Goal: Task Accomplishment & Management: Complete application form

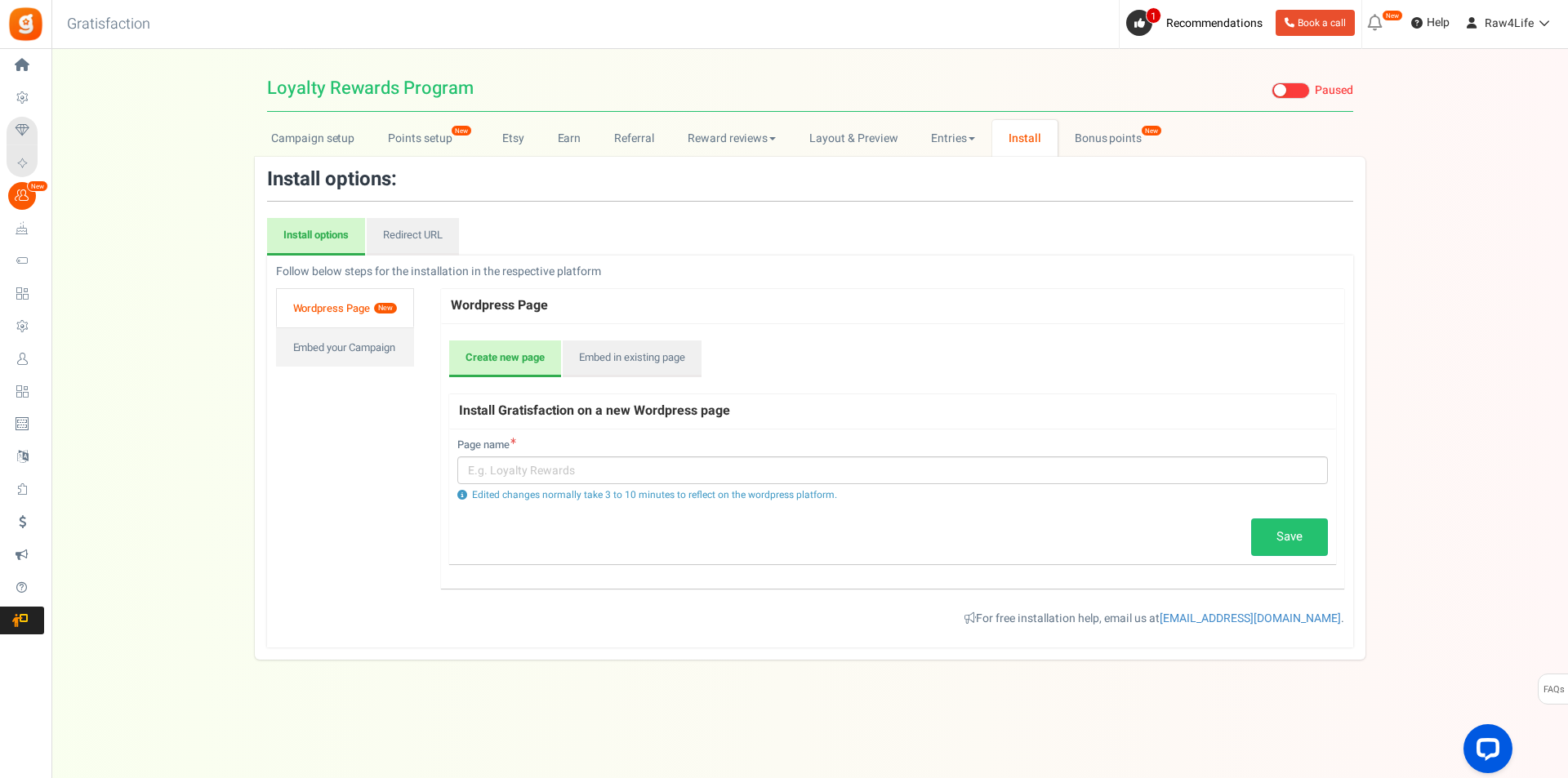
click at [339, 299] on link "Wordpress Page New" at bounding box center [345, 308] width 138 height 39
click at [423, 237] on link "Redirect URL" at bounding box center [412, 236] width 93 height 37
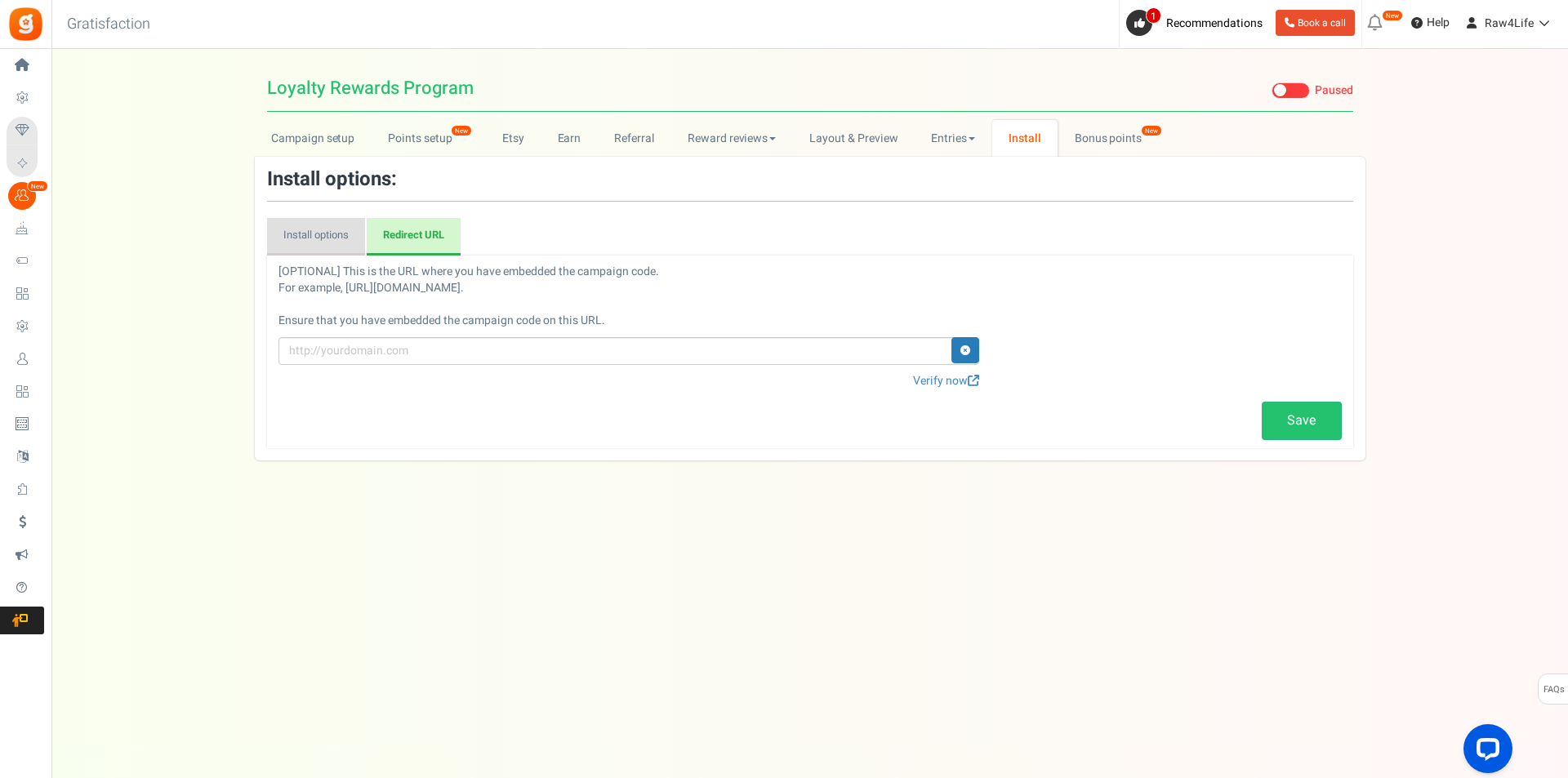
click at [323, 225] on link "Install options" at bounding box center [316, 236] width 98 height 37
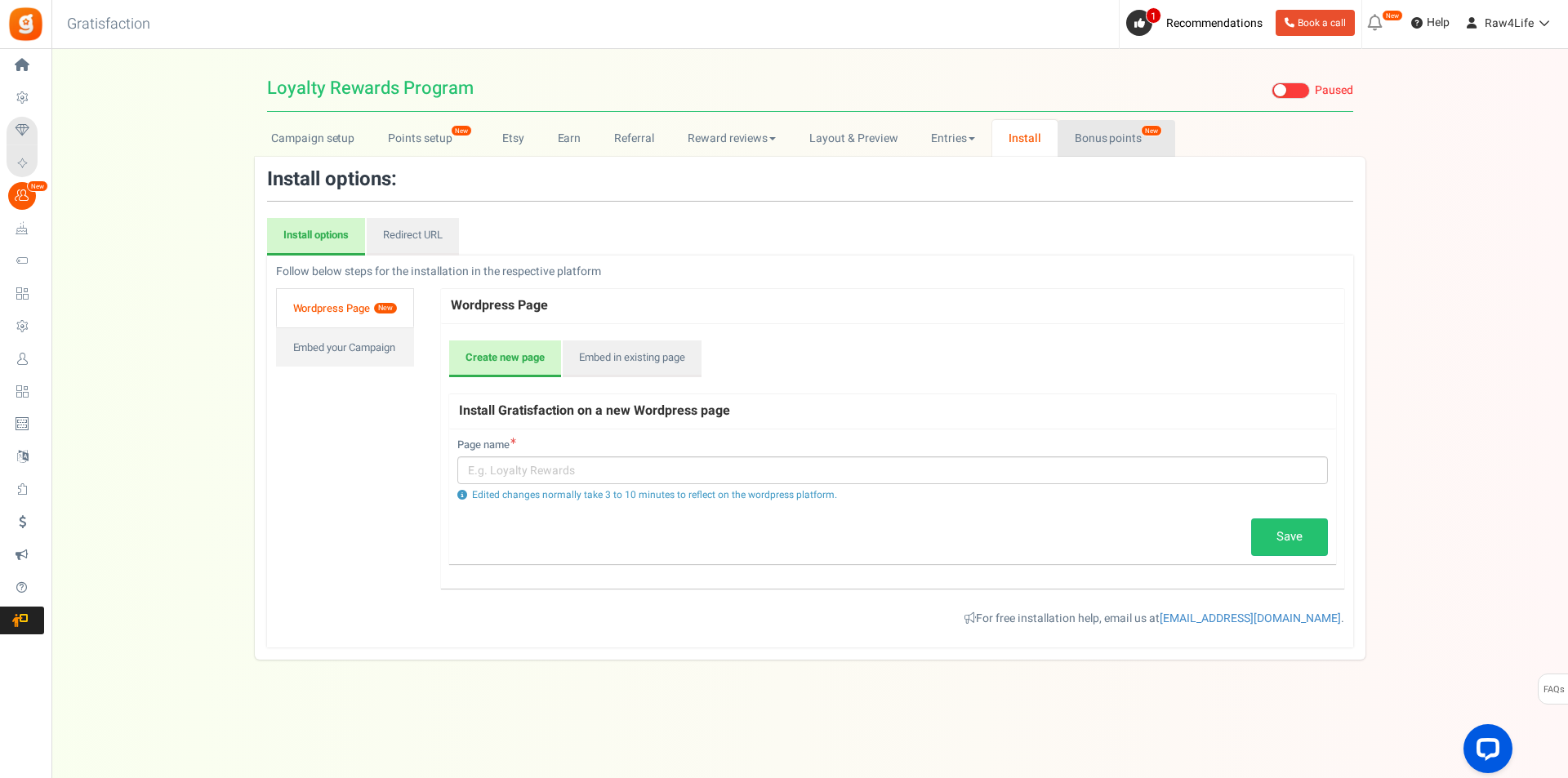
click at [1076, 134] on link "Bonus points New" at bounding box center [1115, 138] width 117 height 36
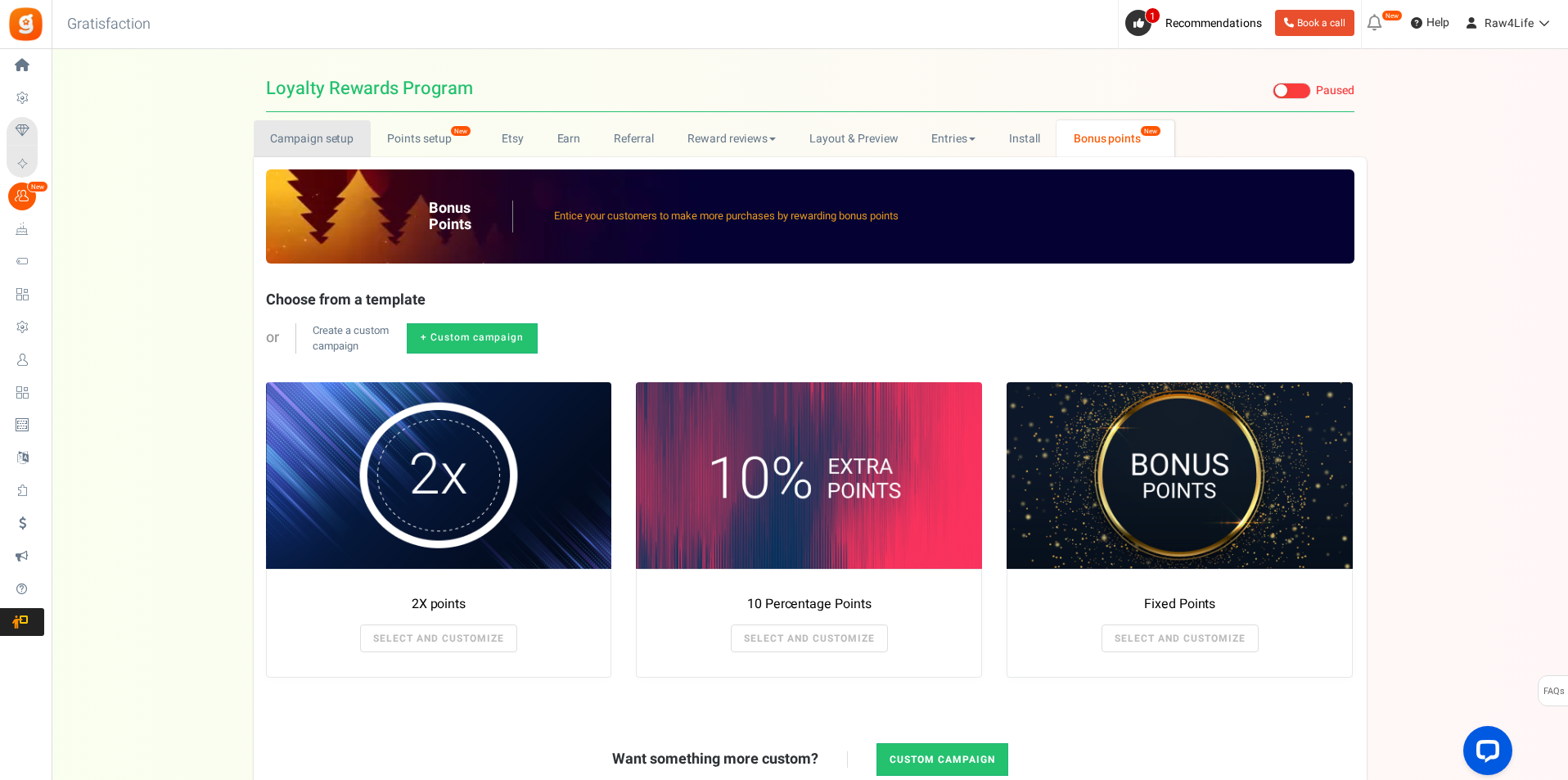
click at [356, 126] on link "Campaign setup" at bounding box center [312, 138] width 117 height 37
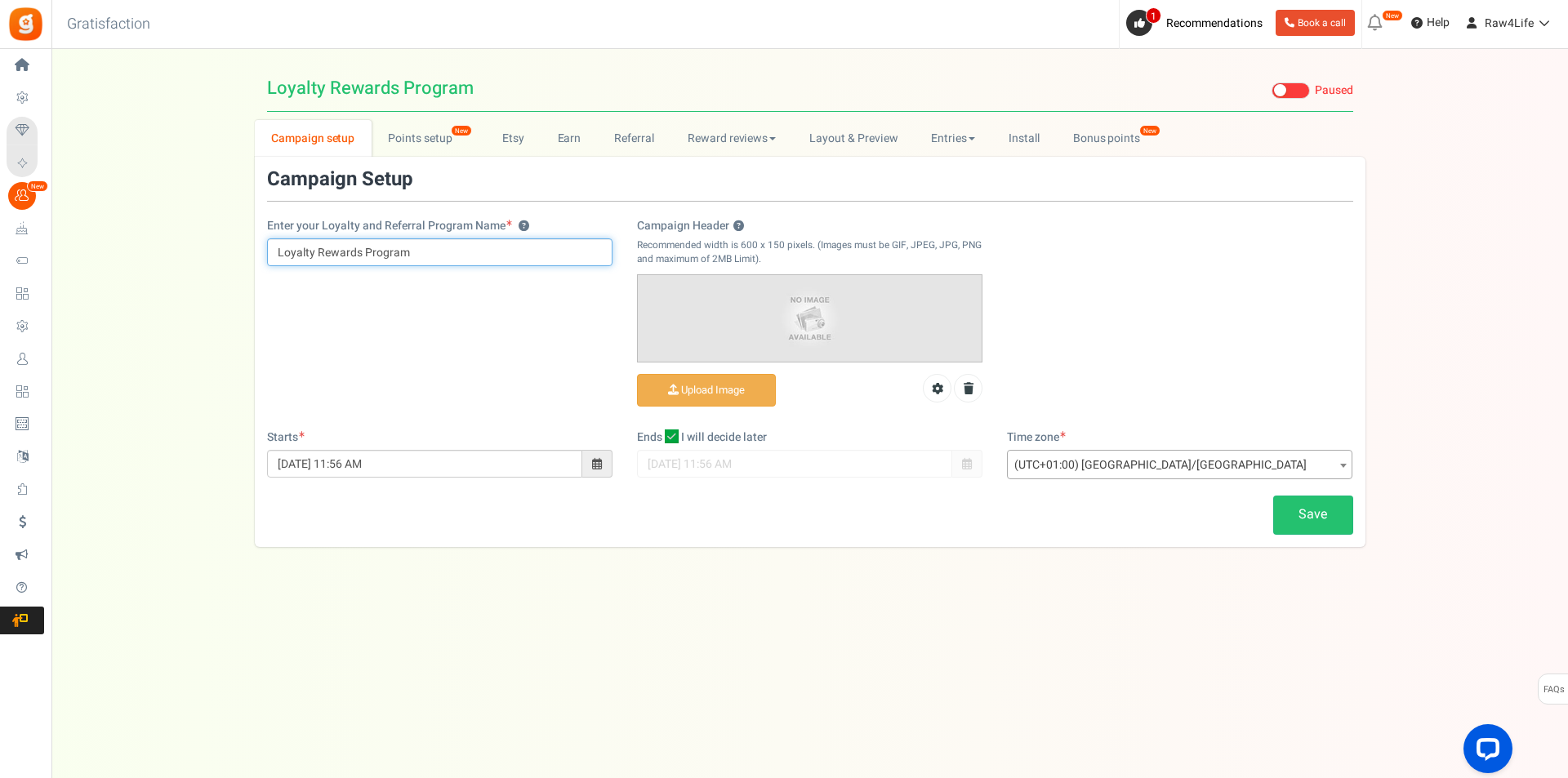
click at [316, 251] on input "Loyalty Rewards Program" at bounding box center [439, 252] width 345 height 28
click at [425, 251] on input "Raw4Life Rewards Program" at bounding box center [439, 252] width 345 height 28
type input "Raw4Life Rewards"
click at [936, 391] on icon at bounding box center [937, 389] width 12 height 12
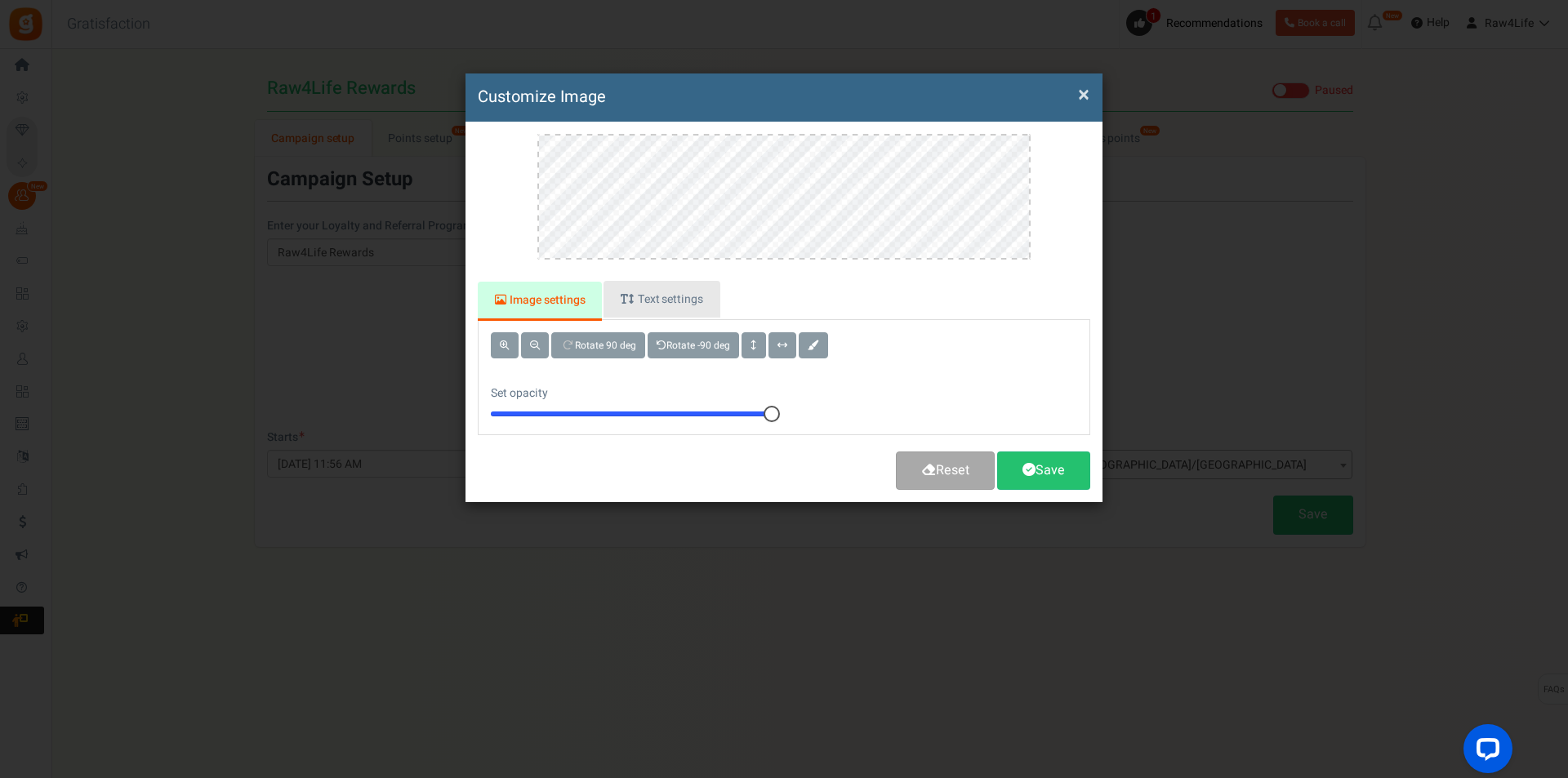
click at [659, 304] on link "Text settings" at bounding box center [661, 298] width 116 height 36
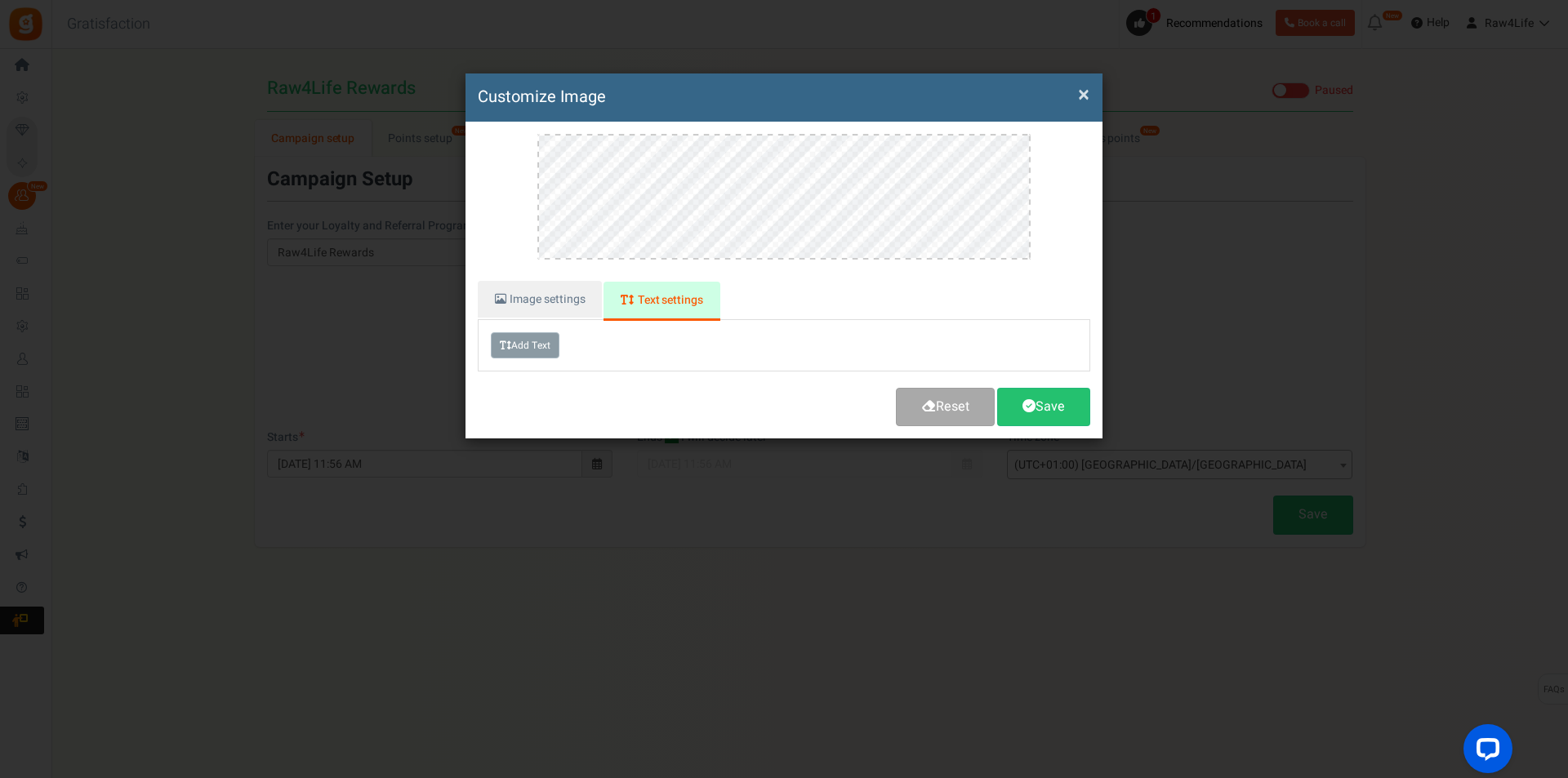
click at [554, 338] on button "Add Text" at bounding box center [525, 346] width 69 height 27
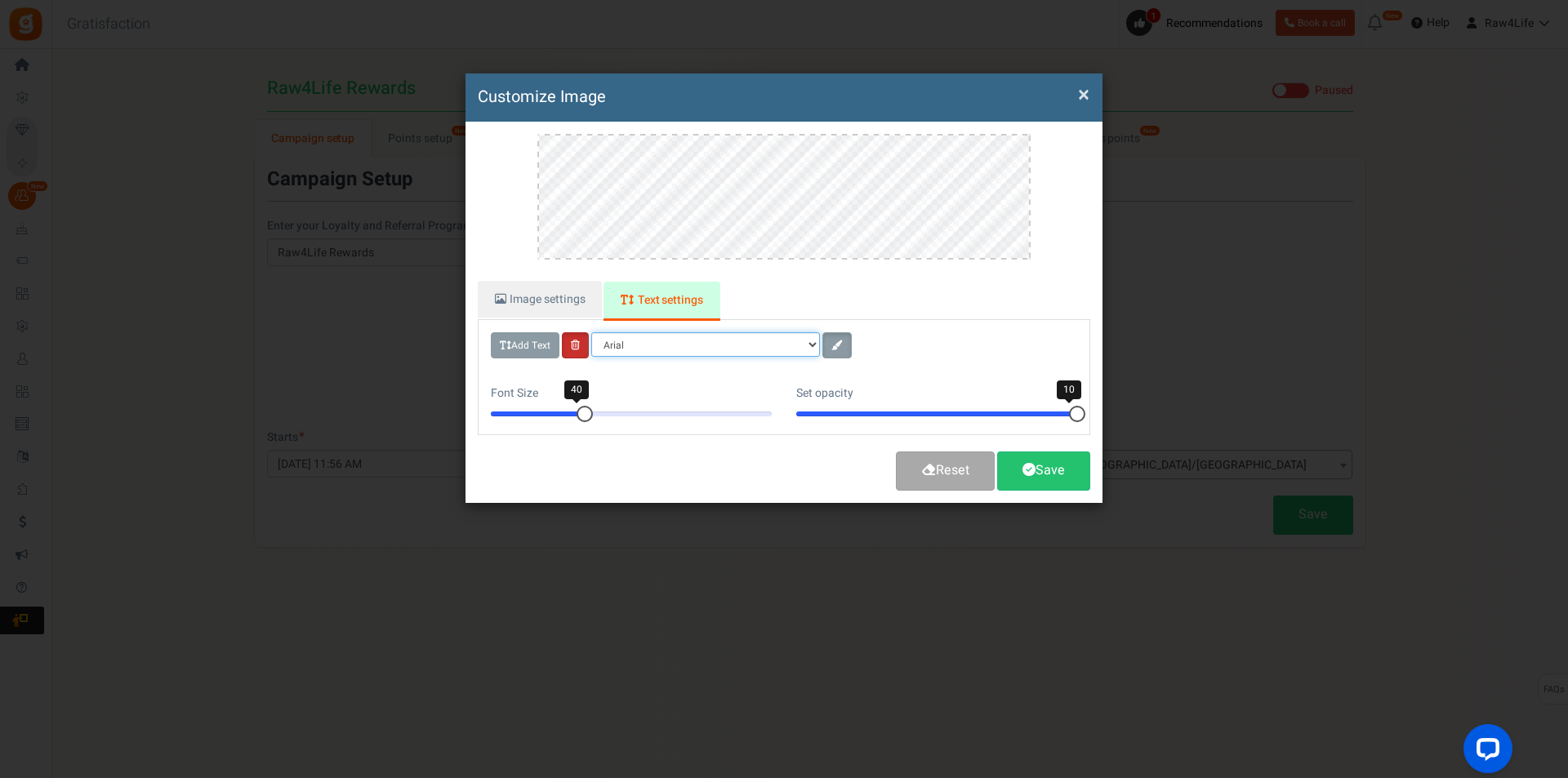
click at [814, 343] on select "[PERSON_NAME] Helvetica Times new roman" at bounding box center [706, 345] width 228 height 25
click at [548, 296] on link "Image settings" at bounding box center [539, 298] width 124 height 36
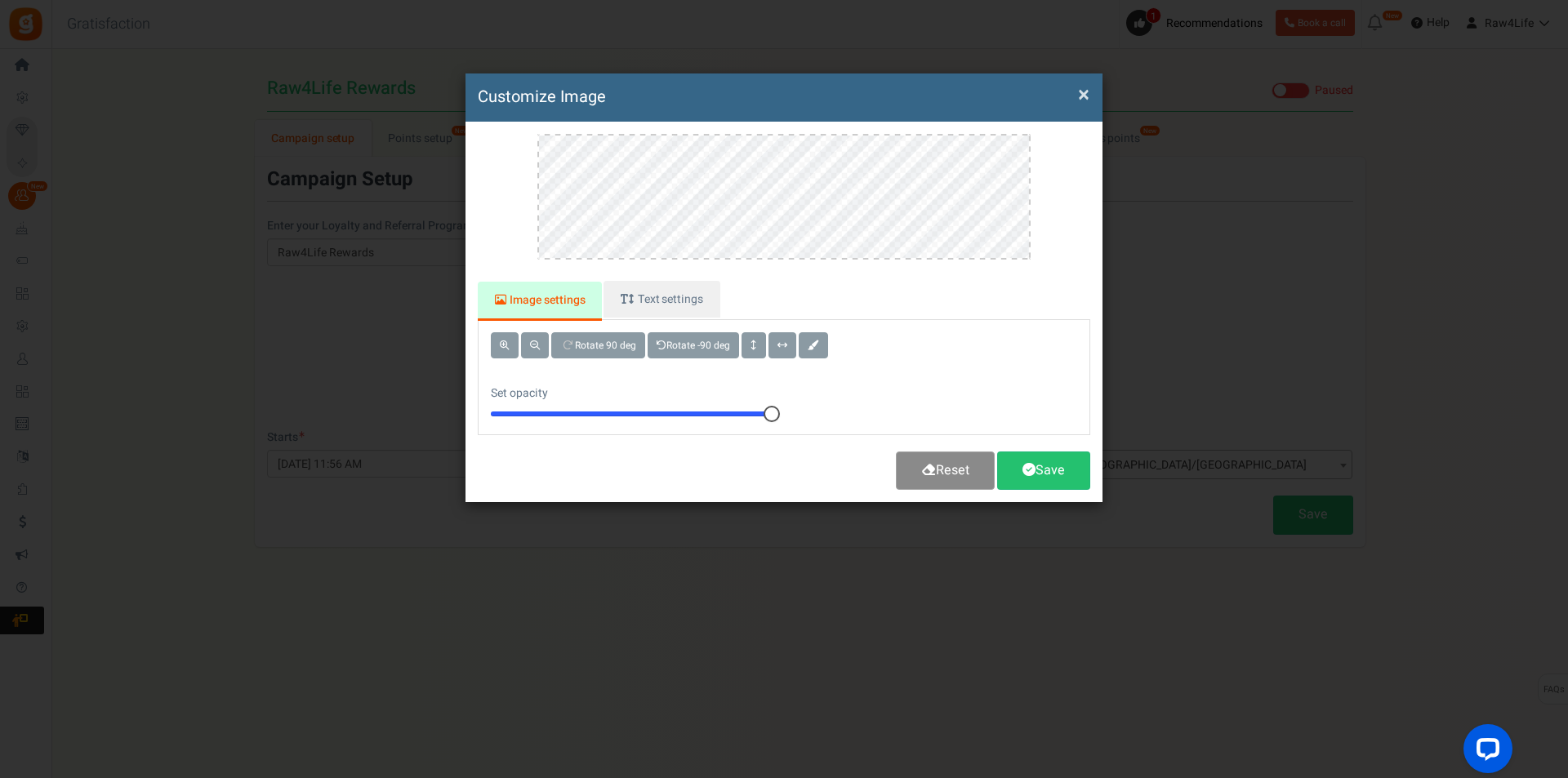
click at [940, 461] on link "Reset" at bounding box center [945, 471] width 98 height 38
click at [812, 344] on button at bounding box center [813, 346] width 30 height 27
click at [900, 423] on div at bounding box center [899, 403] width 12 height 82
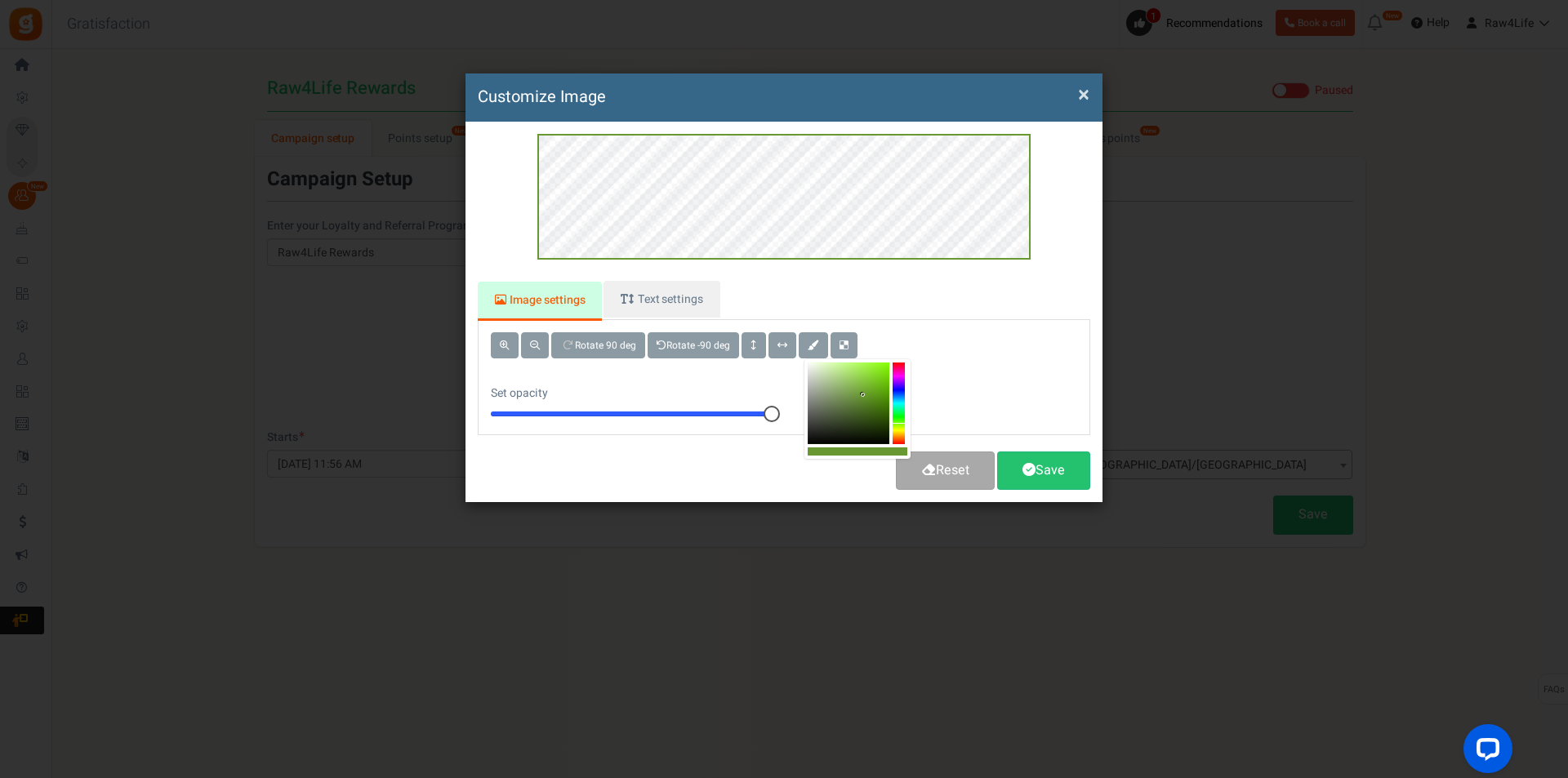
click at [863, 395] on div at bounding box center [847, 403] width 82 height 82
click at [869, 380] on div at bounding box center [847, 403] width 82 height 82
click at [900, 390] on div at bounding box center [899, 403] width 12 height 82
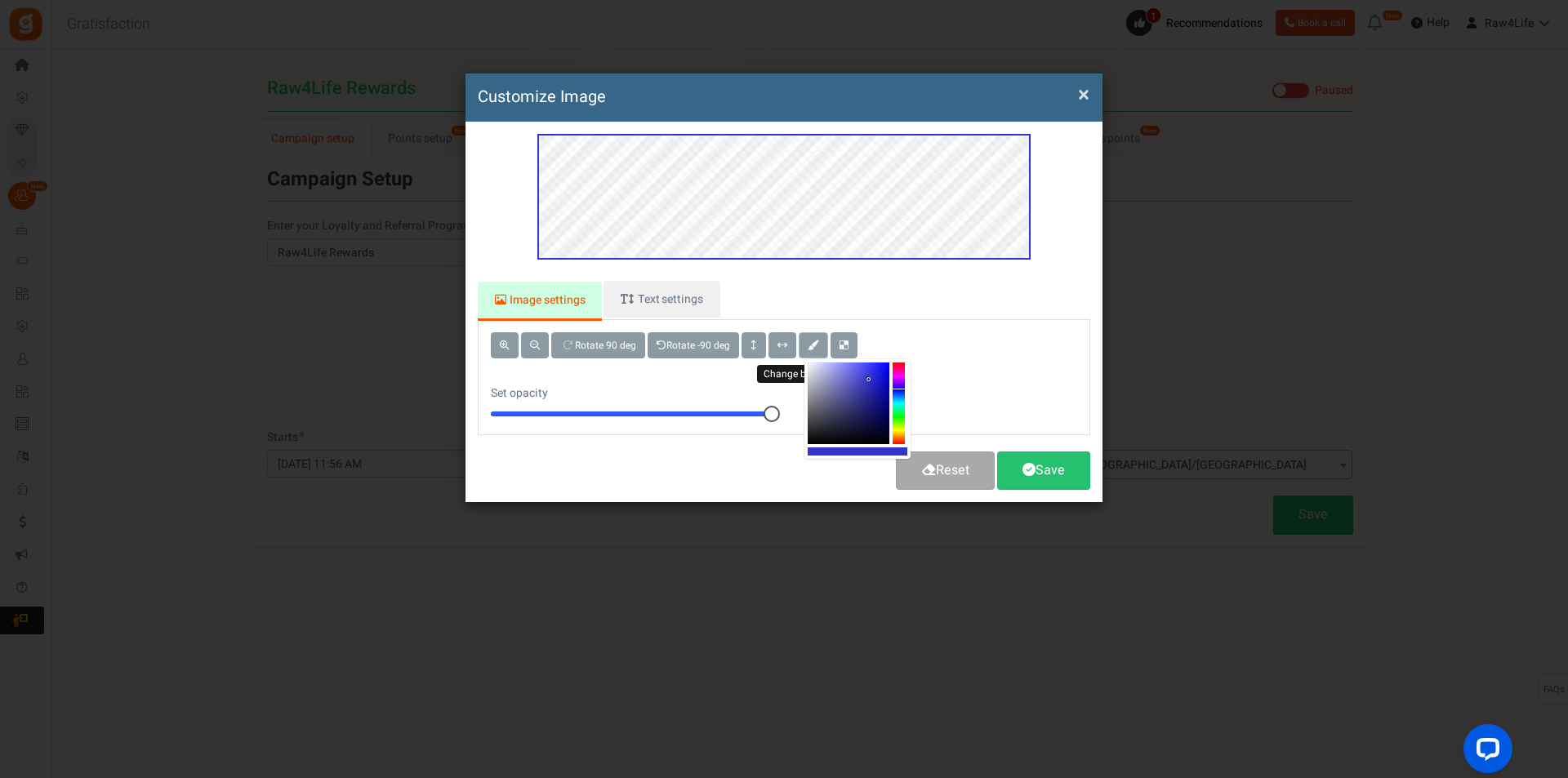
click at [815, 343] on span at bounding box center [813, 346] width 12 height 10
click at [831, 371] on div at bounding box center [847, 403] width 82 height 82
click at [852, 394] on div at bounding box center [847, 403] width 82 height 82
click at [790, 338] on button at bounding box center [783, 346] width 28 height 27
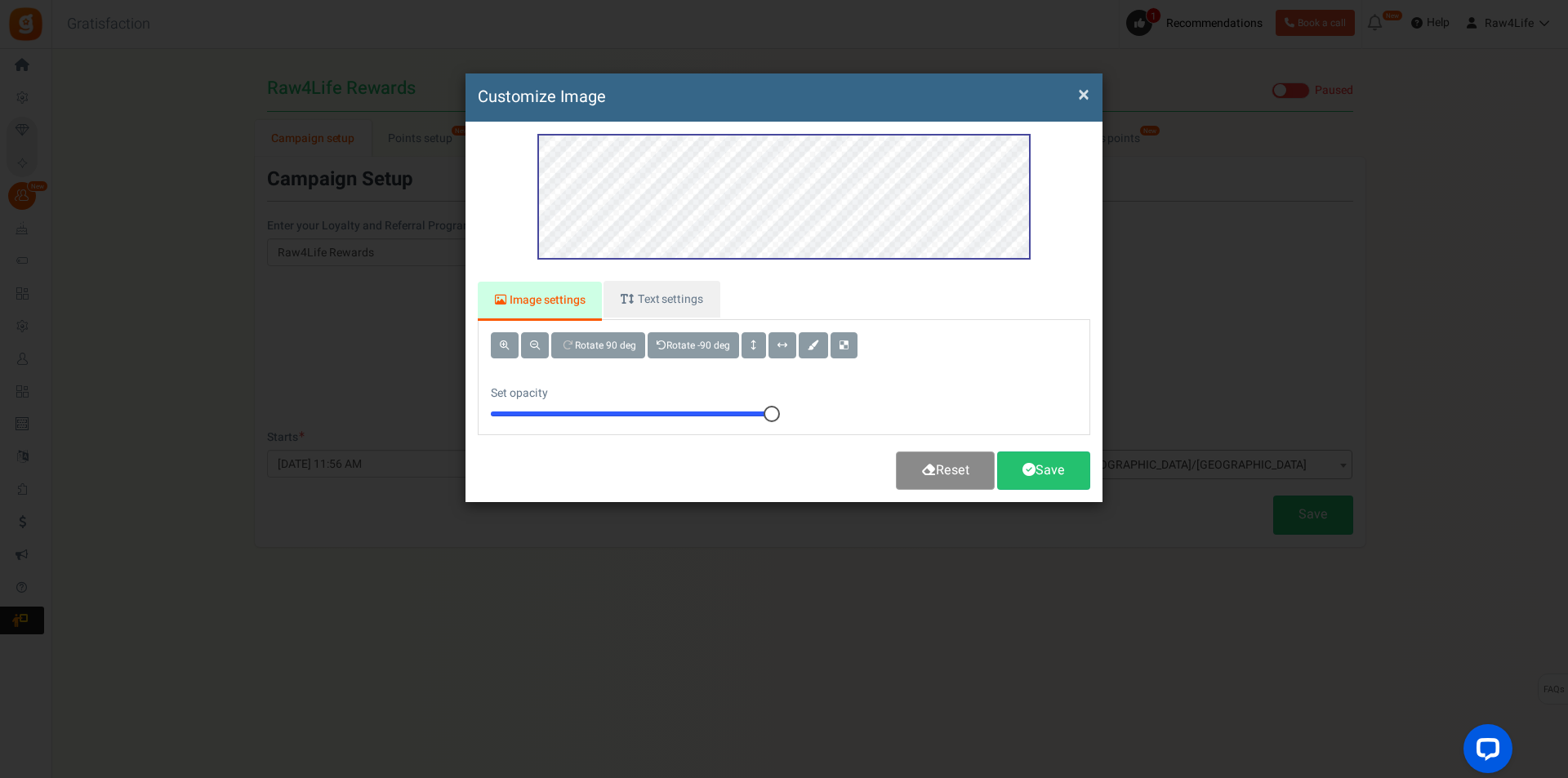
click at [930, 486] on link "Reset" at bounding box center [945, 471] width 98 height 38
click at [1083, 96] on button "×" at bounding box center [1084, 95] width 12 height 17
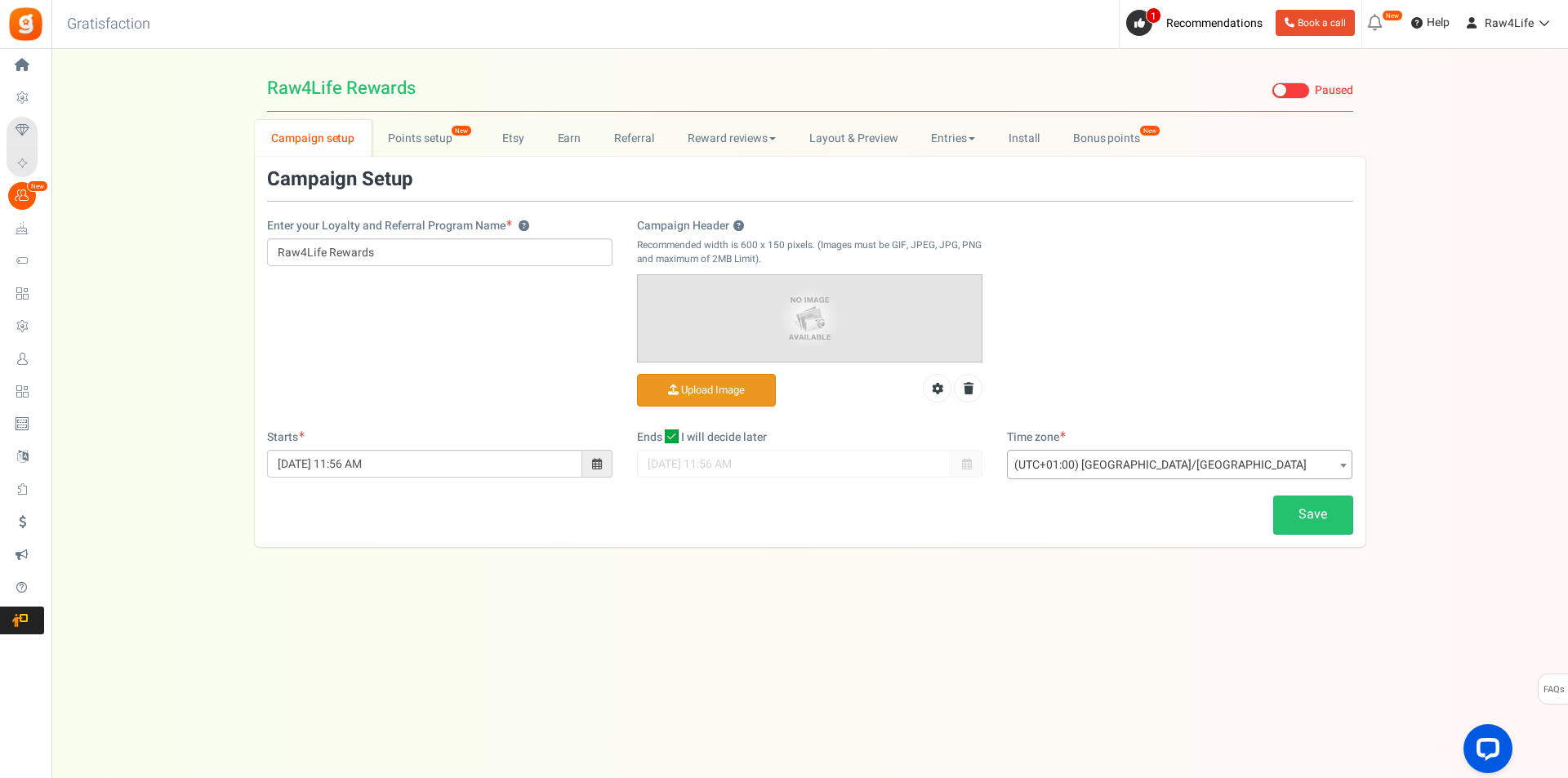
click at [701, 391] on input "Campaign Header ?" at bounding box center [706, 391] width 137 height 32
click at [416, 133] on link "Points setup New" at bounding box center [427, 138] width 113 height 36
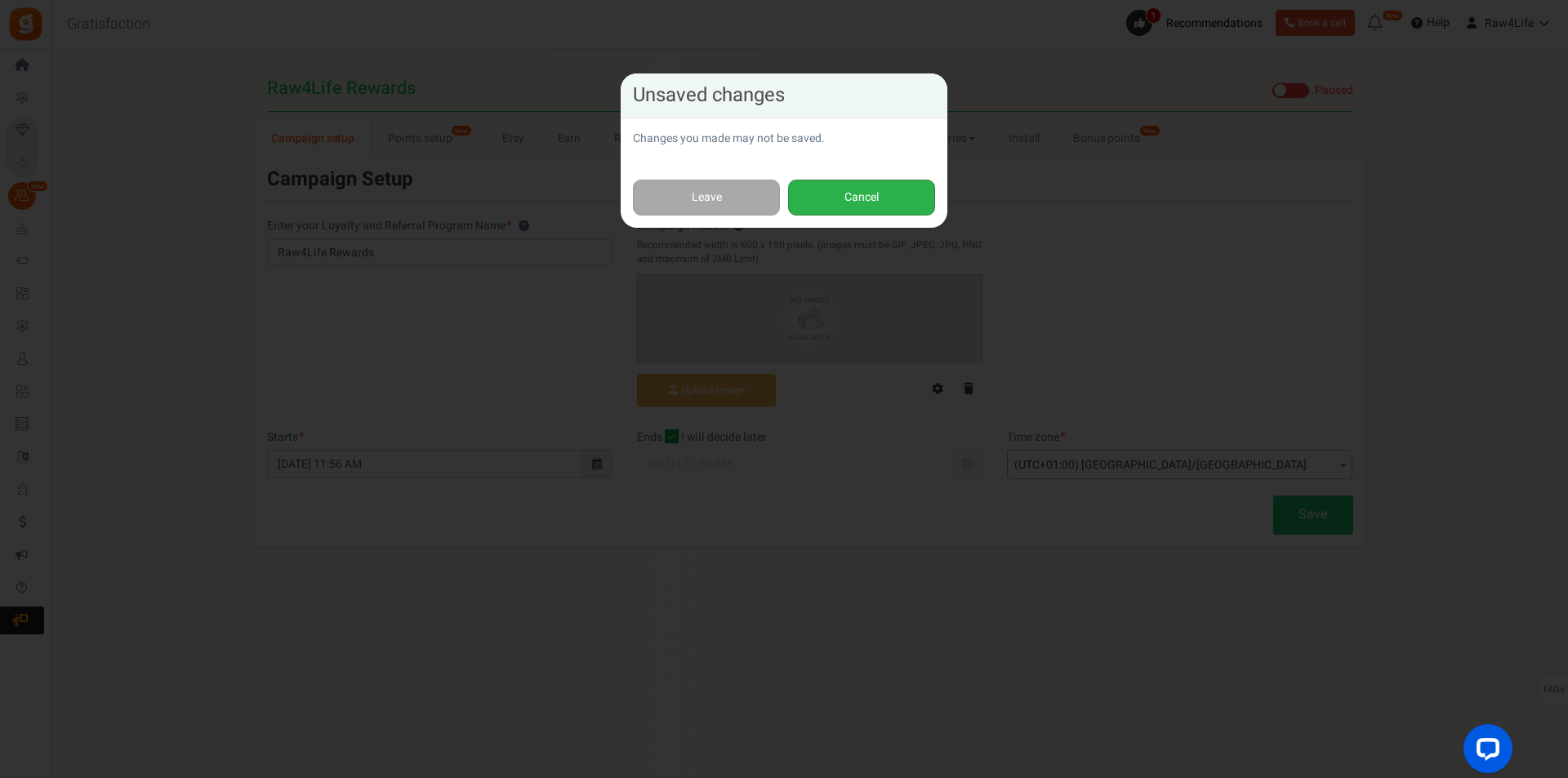
click at [888, 200] on button "Cancel" at bounding box center [860, 197] width 147 height 36
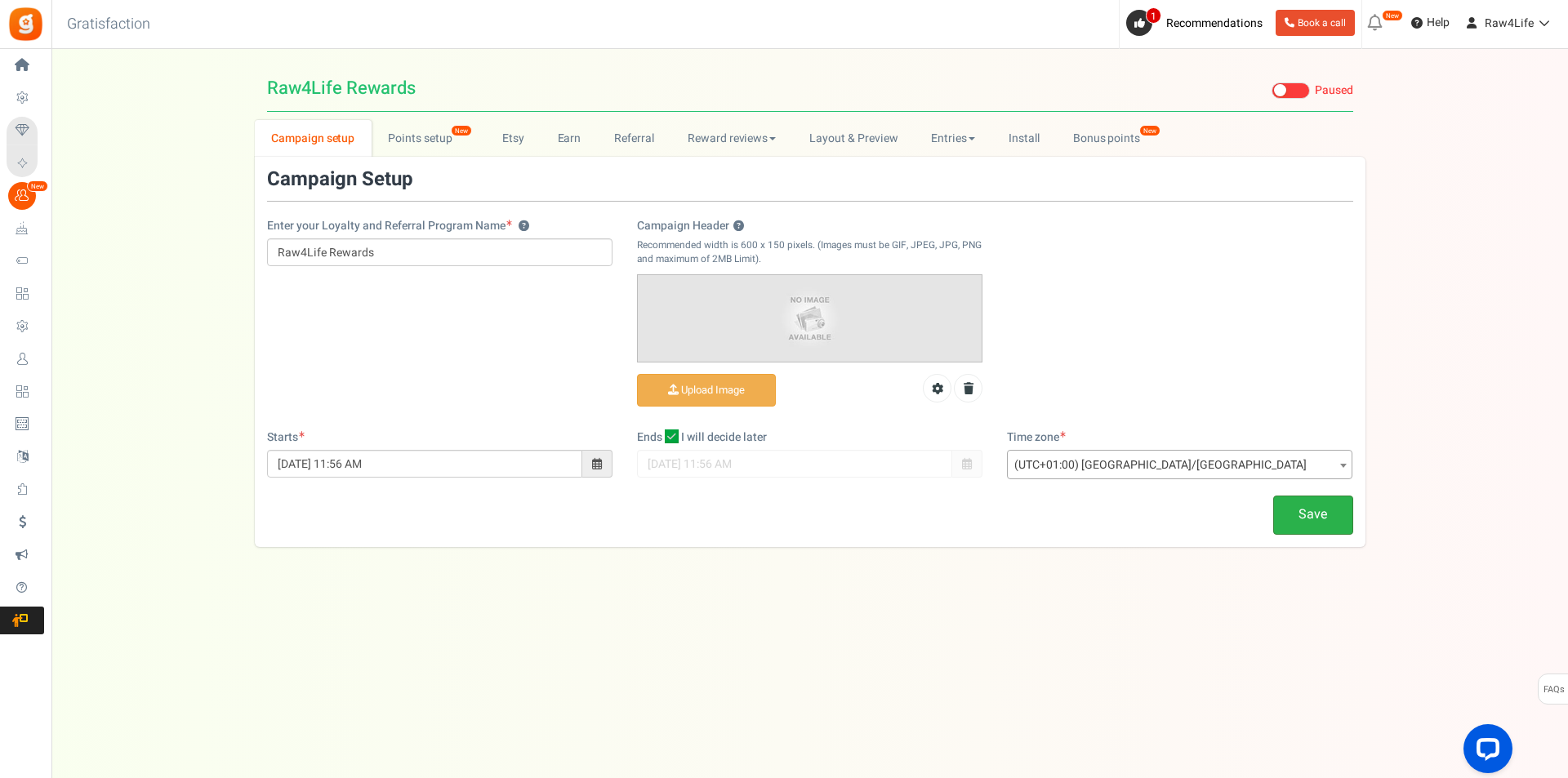
click at [1316, 520] on link "Save" at bounding box center [1312, 514] width 80 height 38
click at [422, 139] on link "Points setup New" at bounding box center [427, 138] width 113 height 36
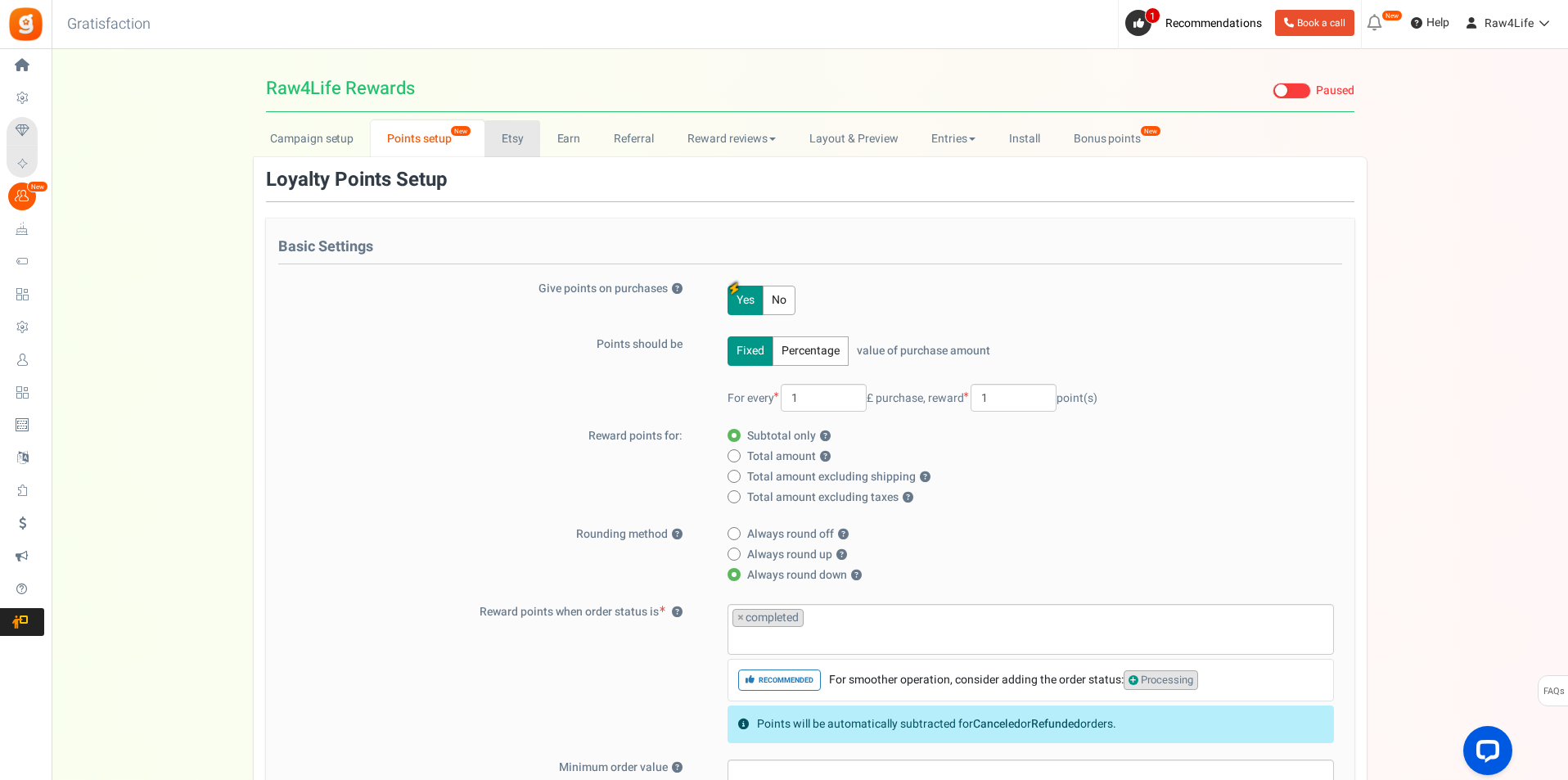
click at [507, 150] on link "Etsy" at bounding box center [512, 138] width 55 height 37
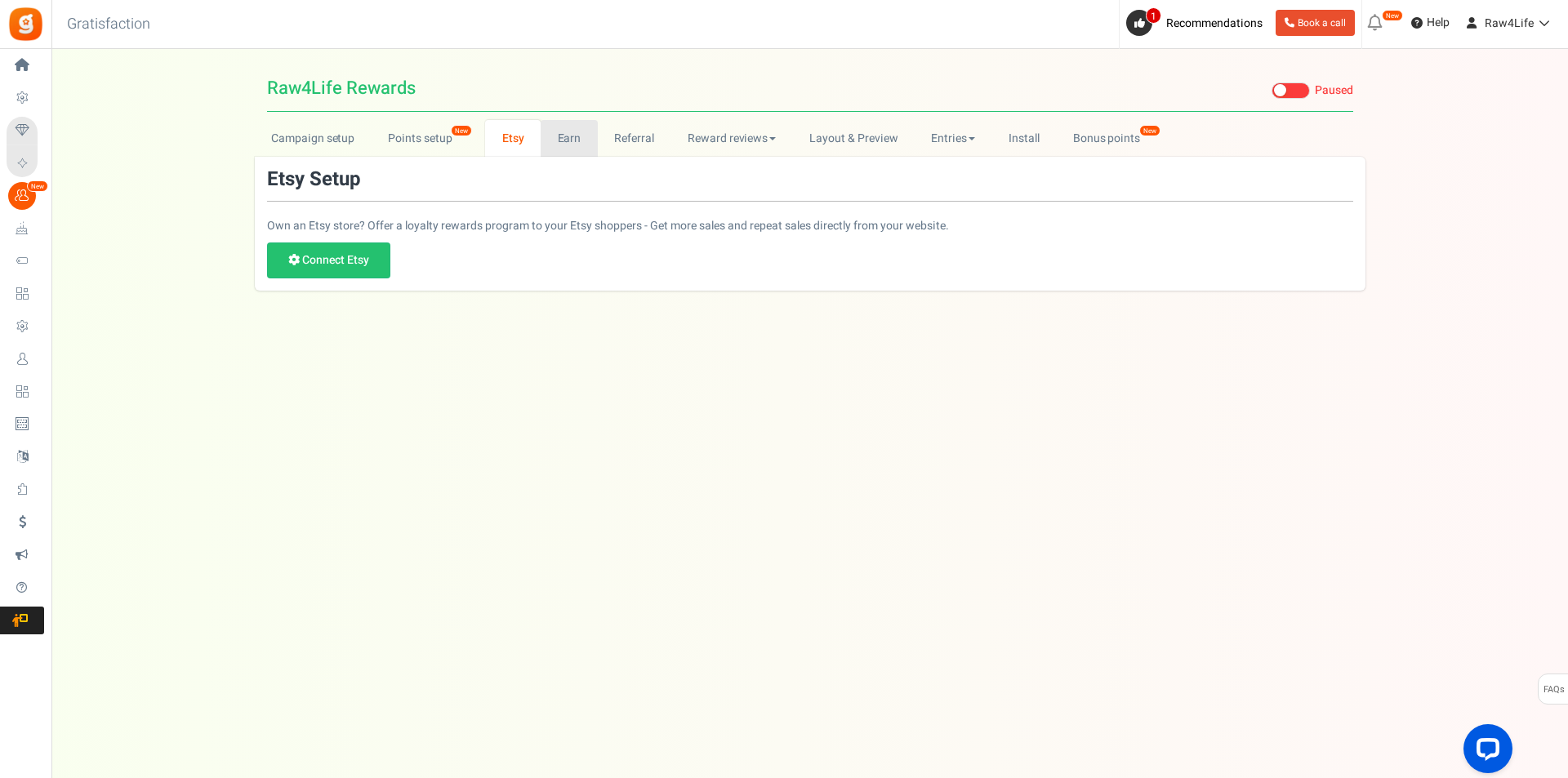
click at [552, 146] on link "Earn" at bounding box center [569, 138] width 57 height 36
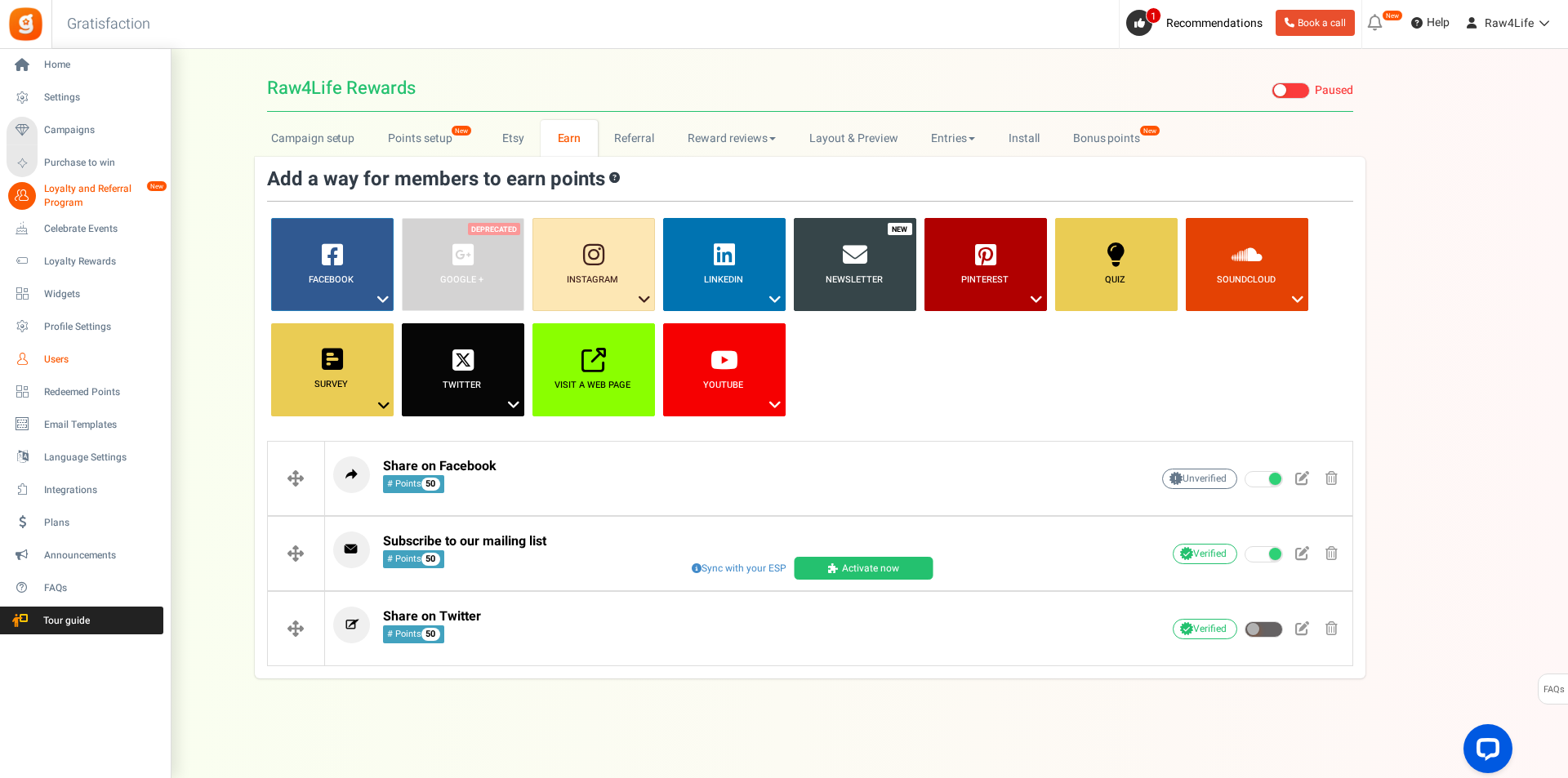
click at [58, 362] on span "Users" at bounding box center [101, 359] width 114 height 14
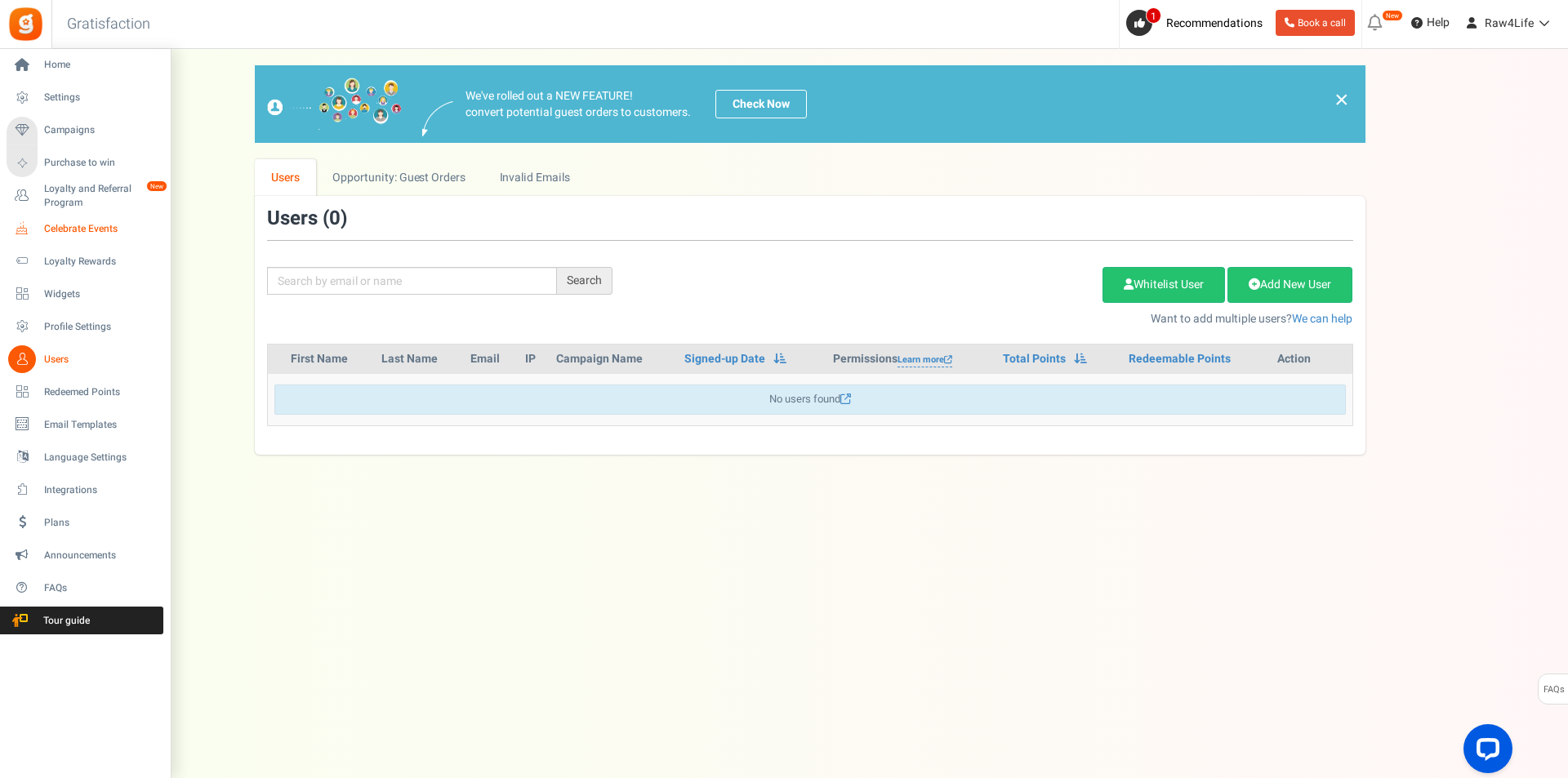
click at [68, 219] on link "Celebrate Events" at bounding box center [85, 228] width 157 height 28
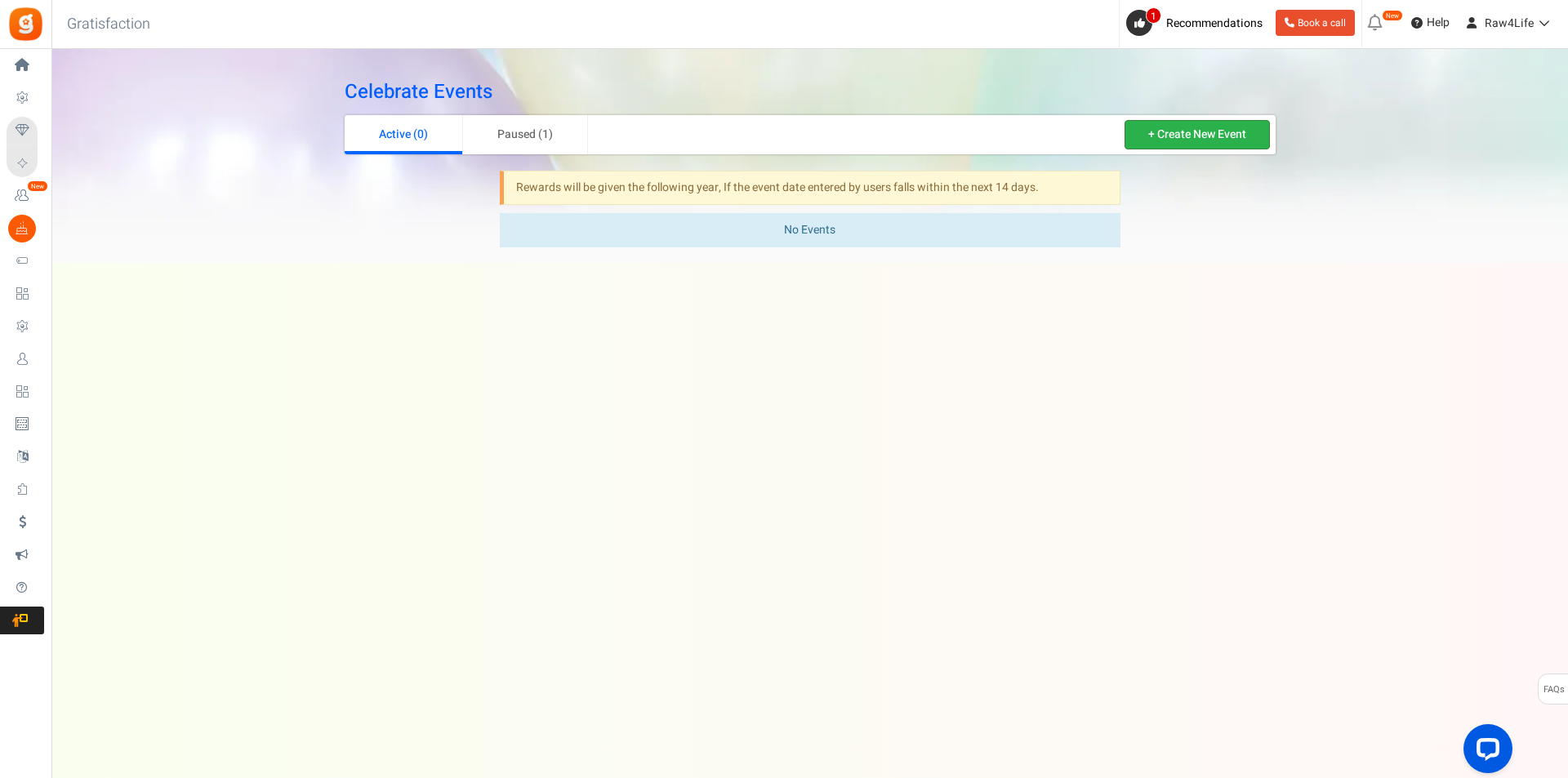
click at [1231, 140] on link "+ Create New Event" at bounding box center [1197, 135] width 146 height 30
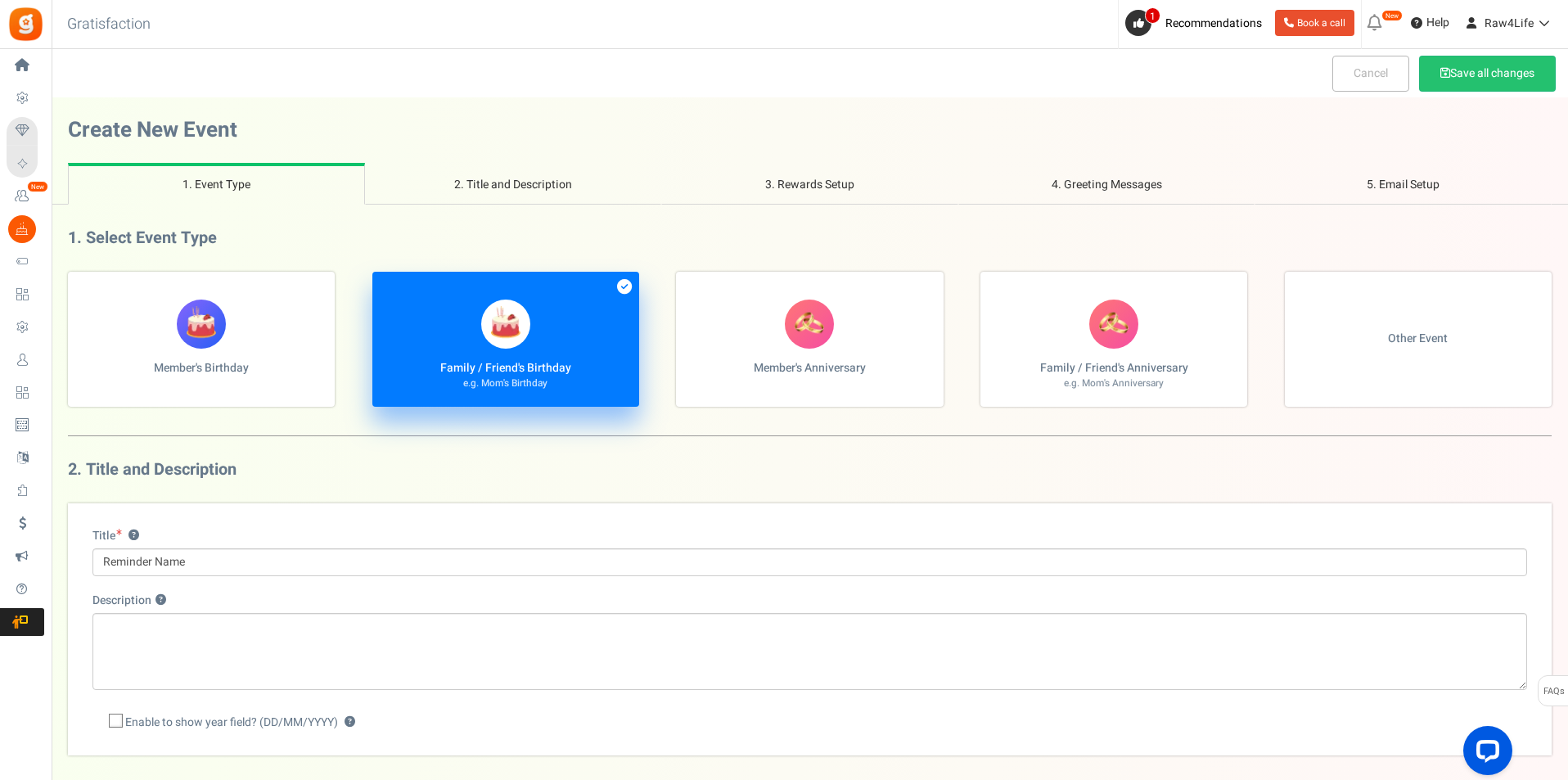
click at [1421, 344] on span "Other Event" at bounding box center [1418, 339] width 60 height 17
click at [79, 285] on input "Other Event" at bounding box center [73, 280] width 11 height 11
radio input "true"
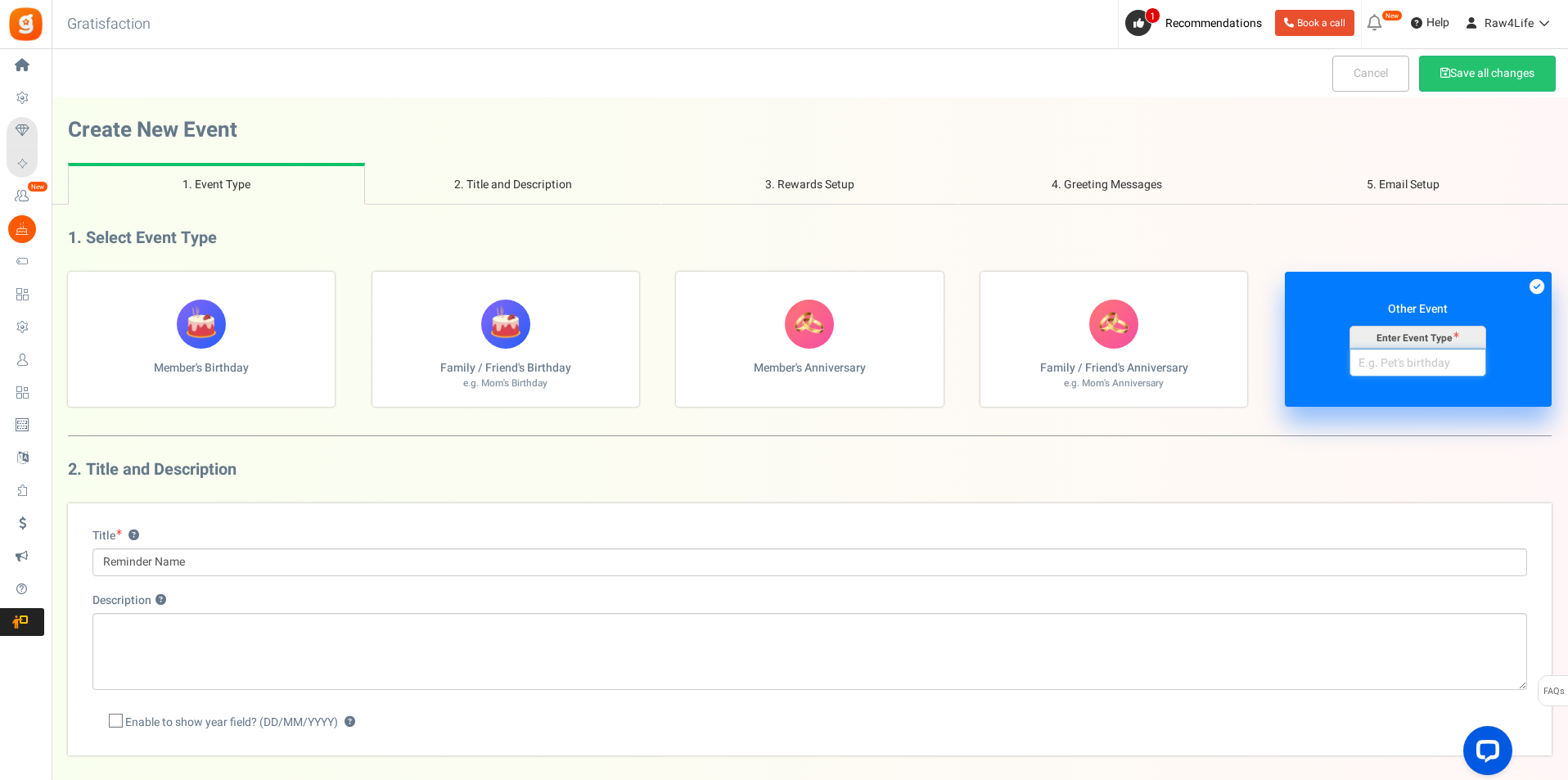
click at [1408, 367] on input "Other Event Enter Event Type" at bounding box center [1418, 362] width 137 height 28
type input "Pets Birthday"
click at [1532, 282] on icon at bounding box center [1536, 286] width 15 height 15
click at [79, 282] on input "Other Event Enter Event Type Pets Birthday" at bounding box center [73, 280] width 11 height 11
click at [1523, 362] on label "Other Event Enter Event Type Pets Birthday" at bounding box center [1418, 339] width 266 height 135
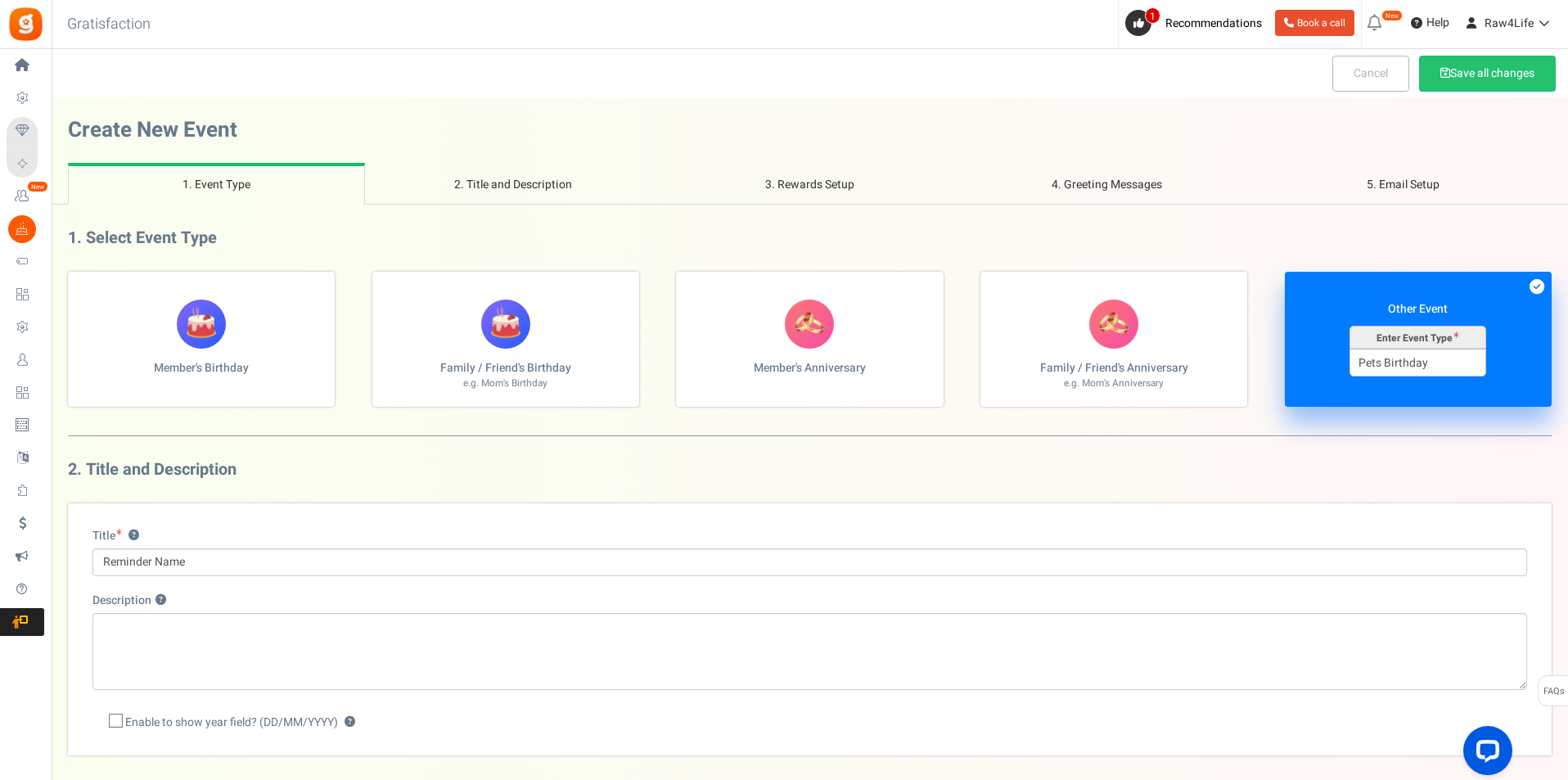
click at [79, 285] on input "Other Event Enter Event Type Pets Birthday" at bounding box center [73, 280] width 11 height 11
click at [1505, 69] on button "Save all changes" at bounding box center [1487, 73] width 137 height 36
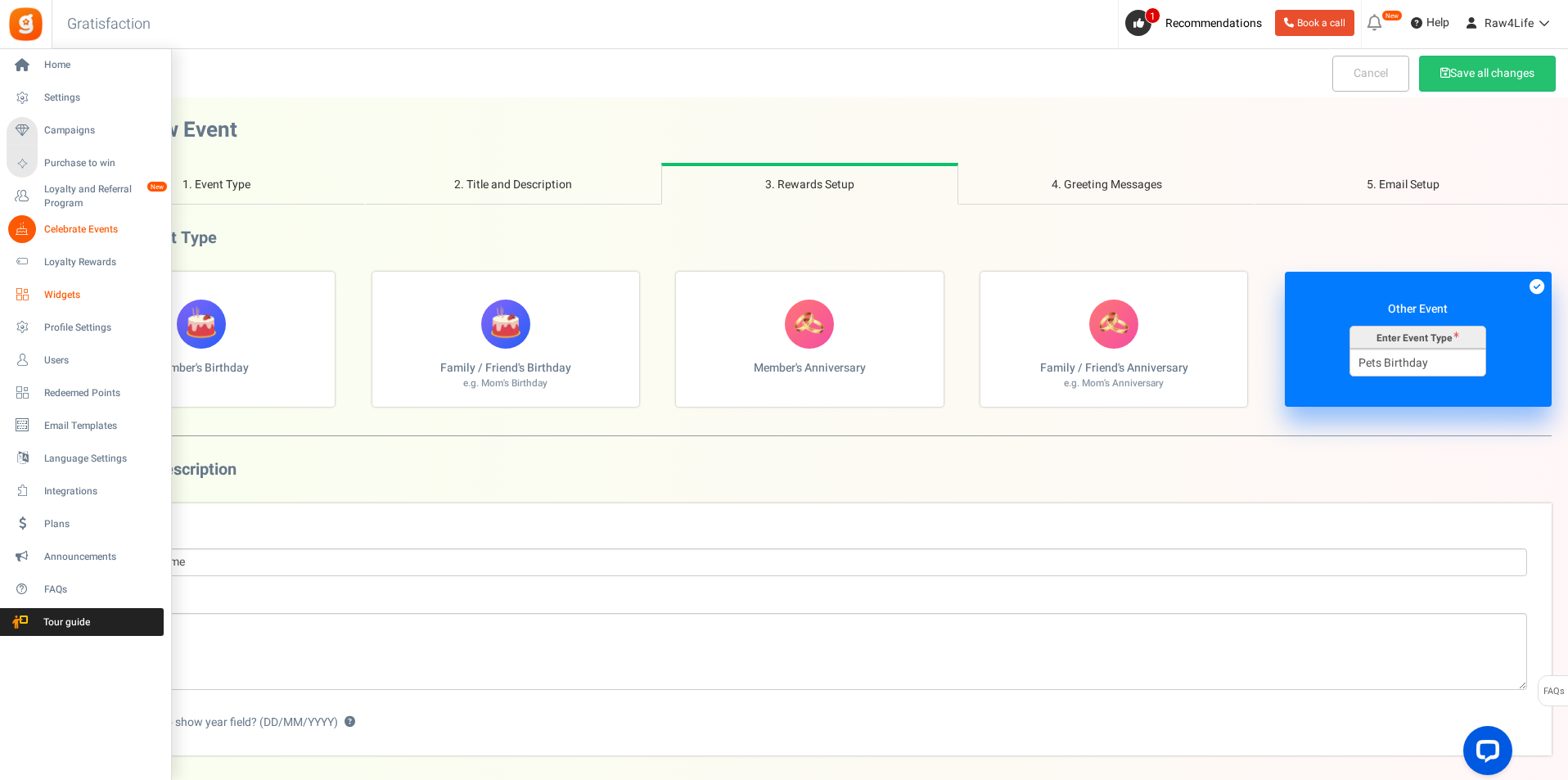
click at [47, 300] on span "Widgets" at bounding box center [102, 295] width 114 height 14
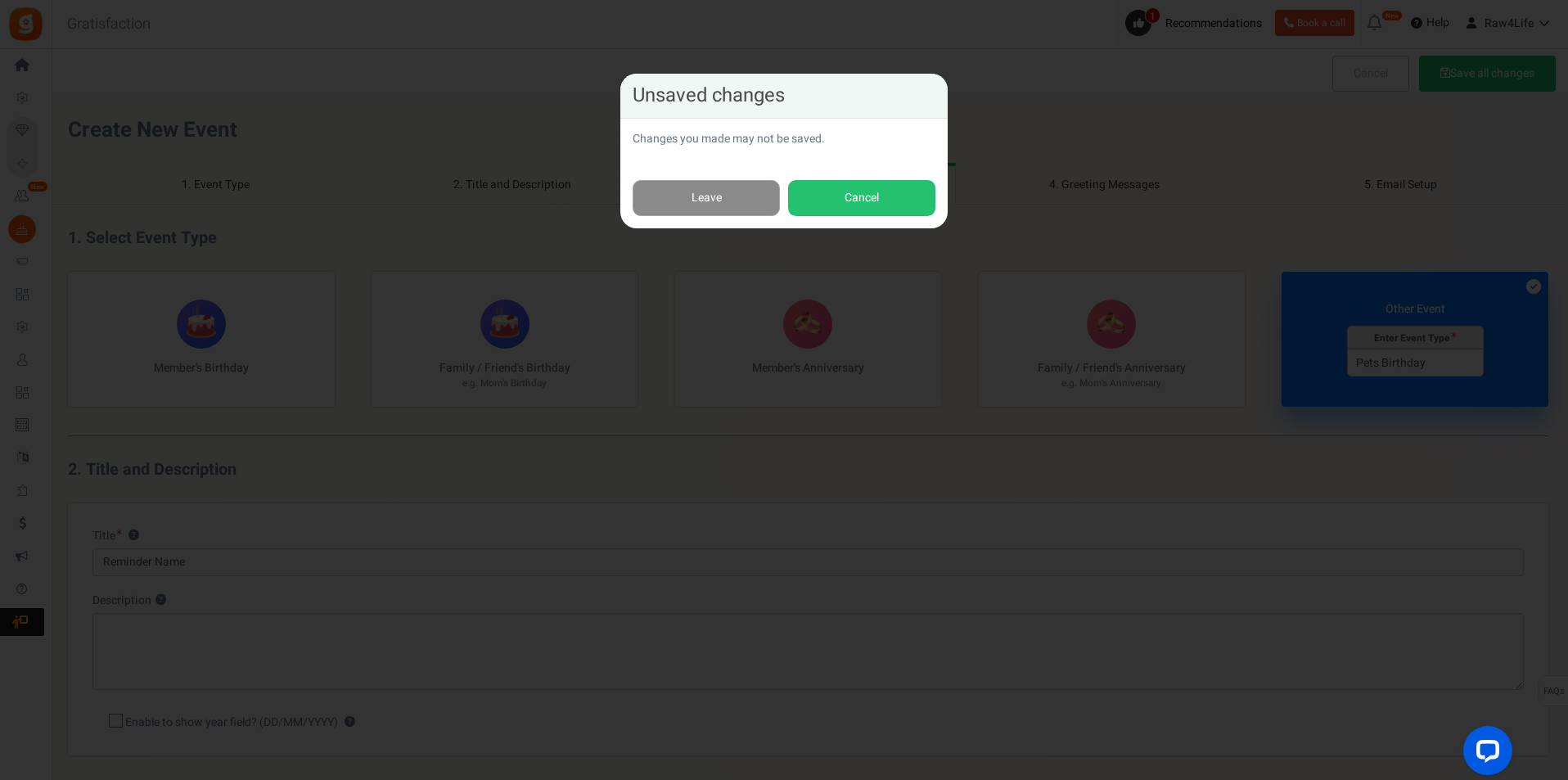
click at [758, 212] on link "Leave" at bounding box center [706, 197] width 147 height 37
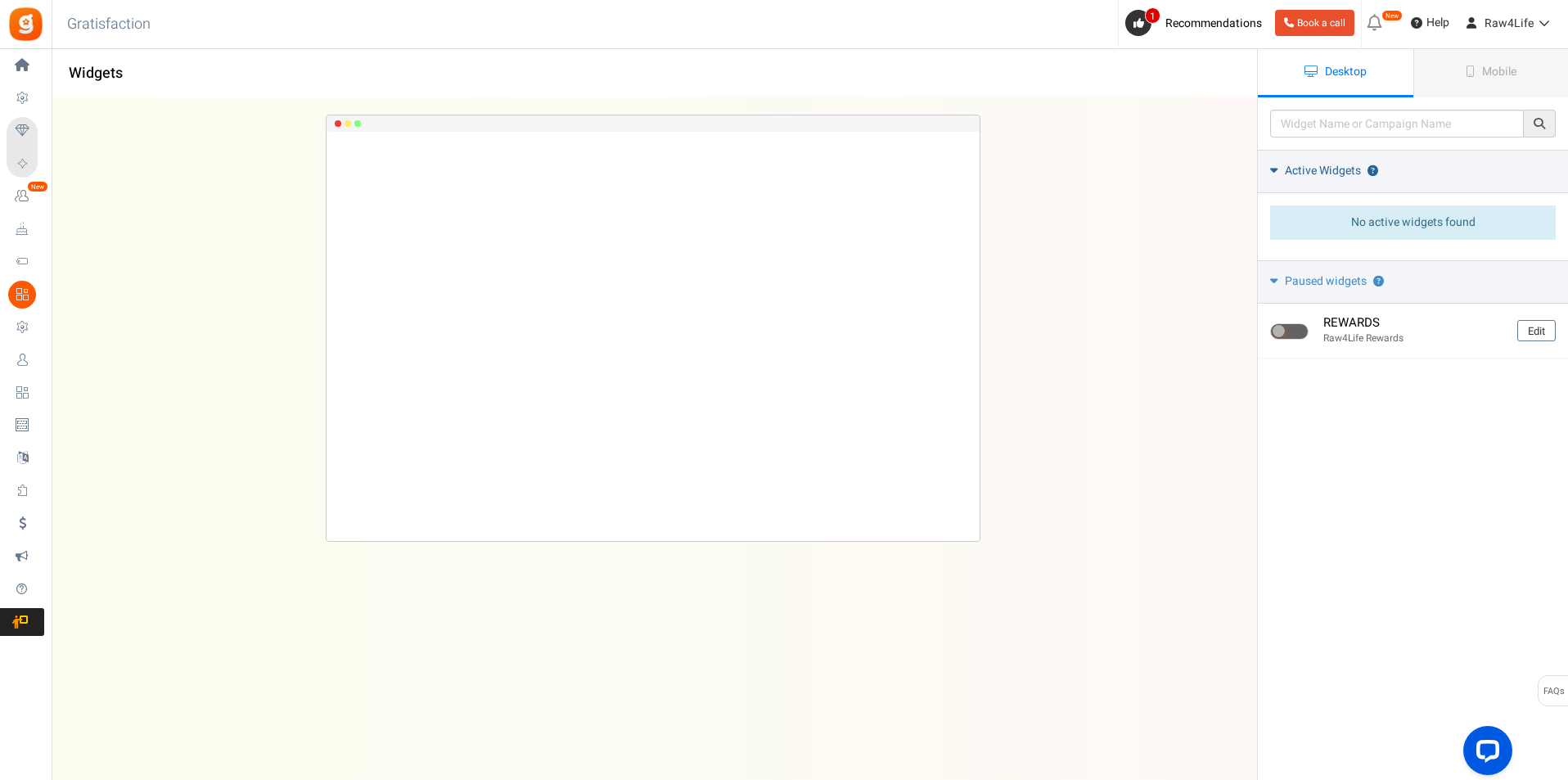
click at [1312, 164] on span "Active Widgets" at bounding box center [1322, 171] width 76 height 17
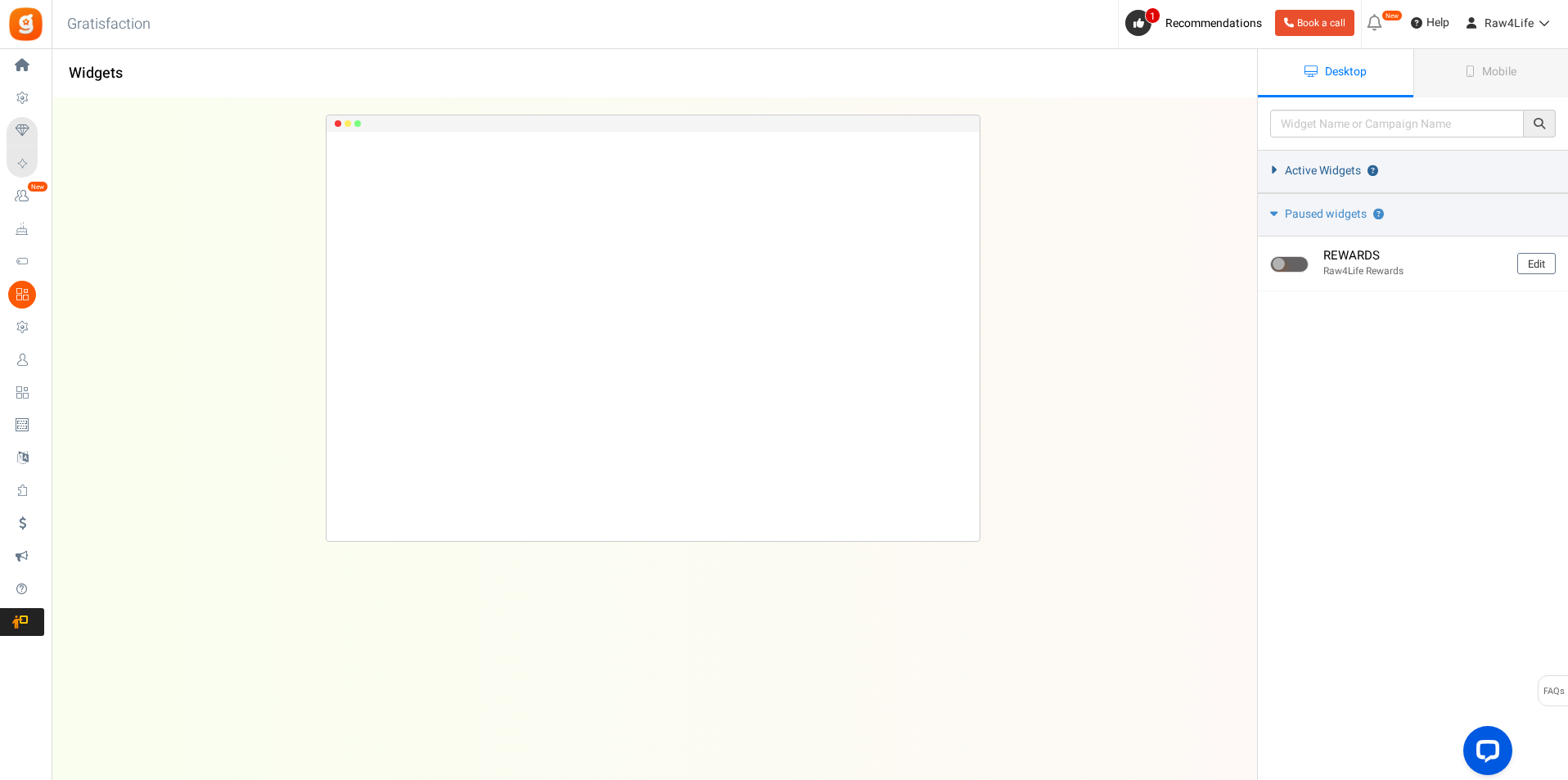
click at [1312, 164] on span "Active Widgets" at bounding box center [1322, 171] width 76 height 17
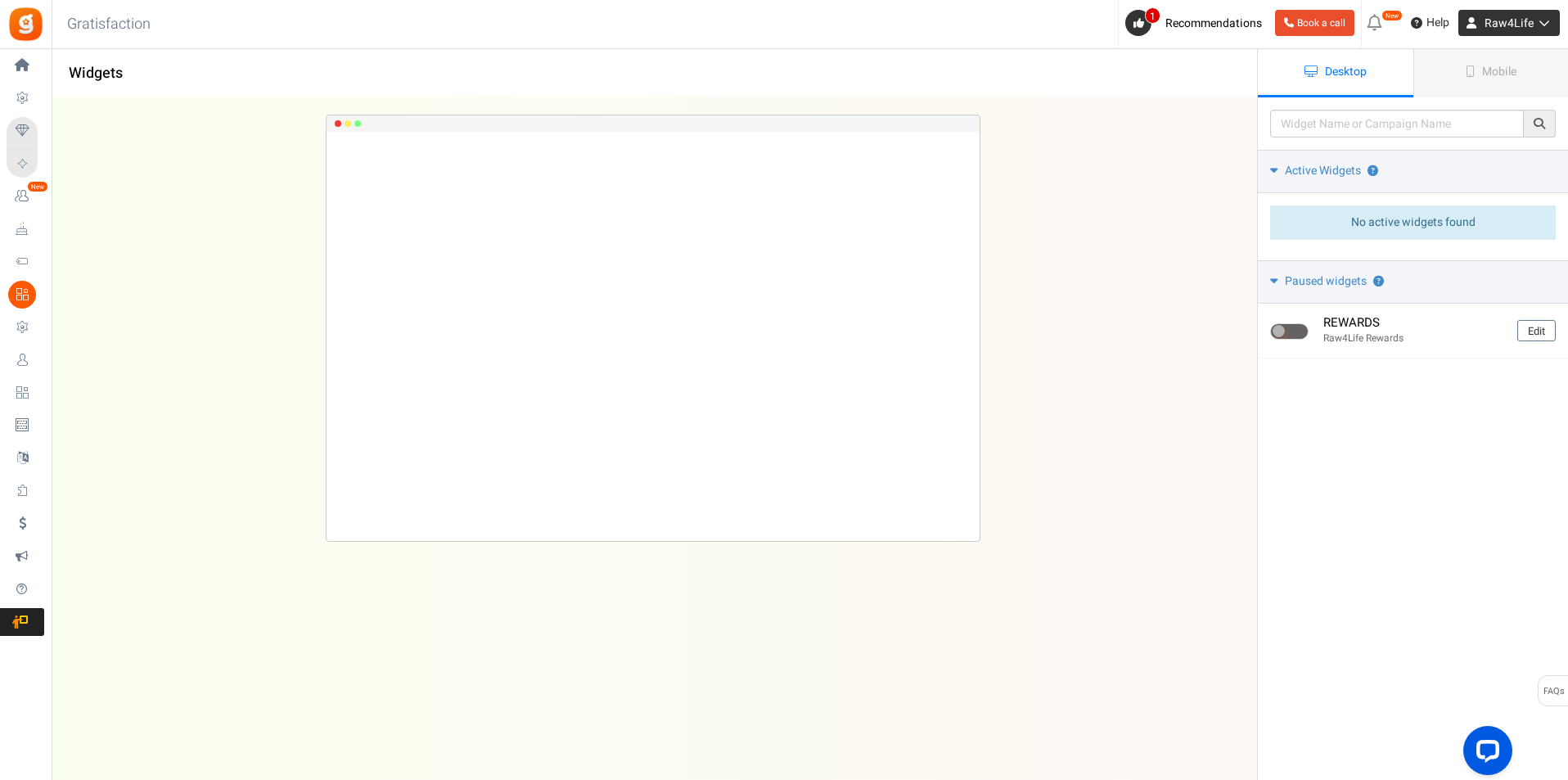
click at [1538, 26] on icon at bounding box center [1541, 23] width 17 height 12
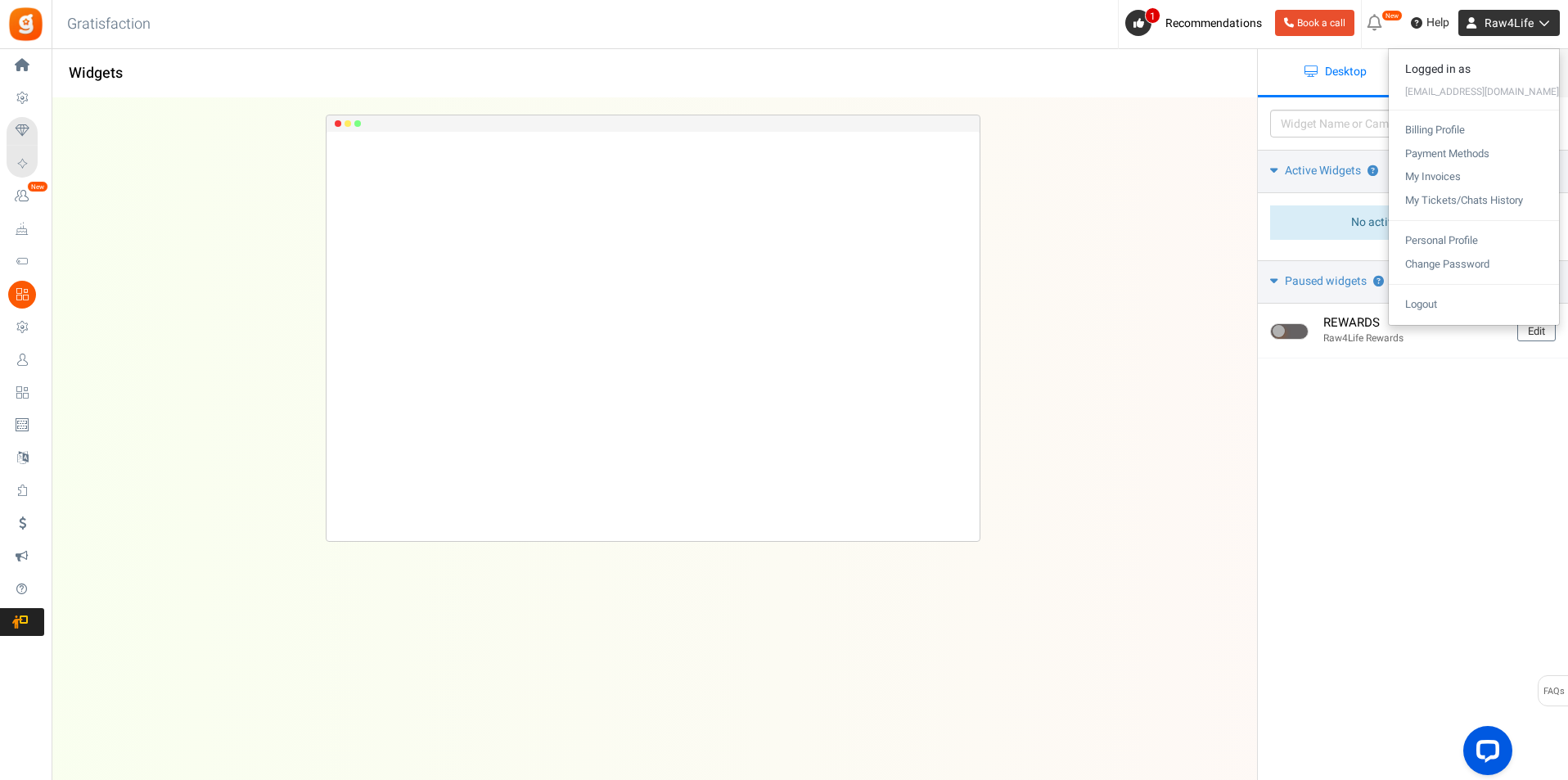
click at [1538, 26] on icon at bounding box center [1541, 23] width 17 height 12
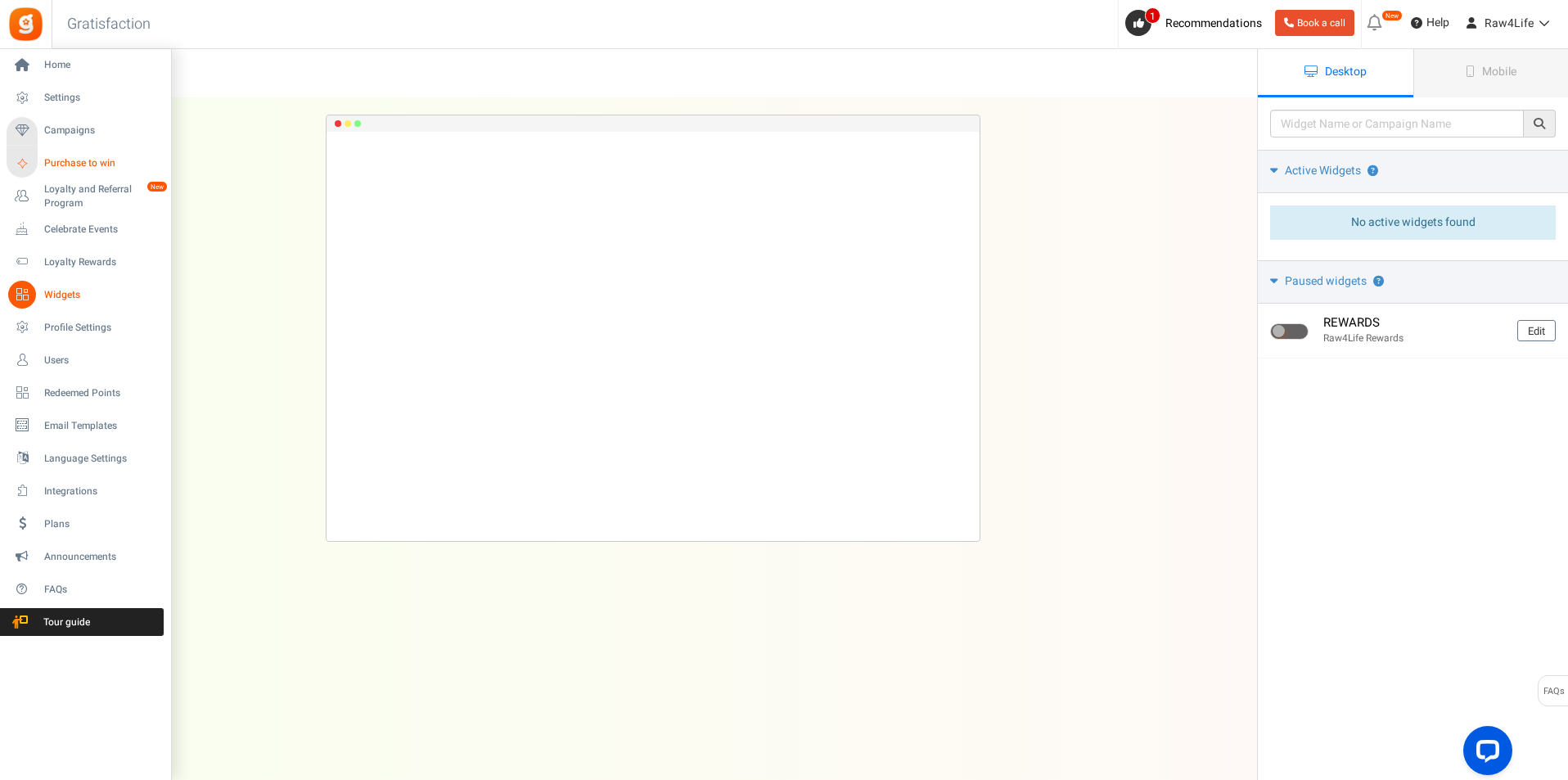
click at [26, 161] on icon at bounding box center [22, 163] width 22 height 22
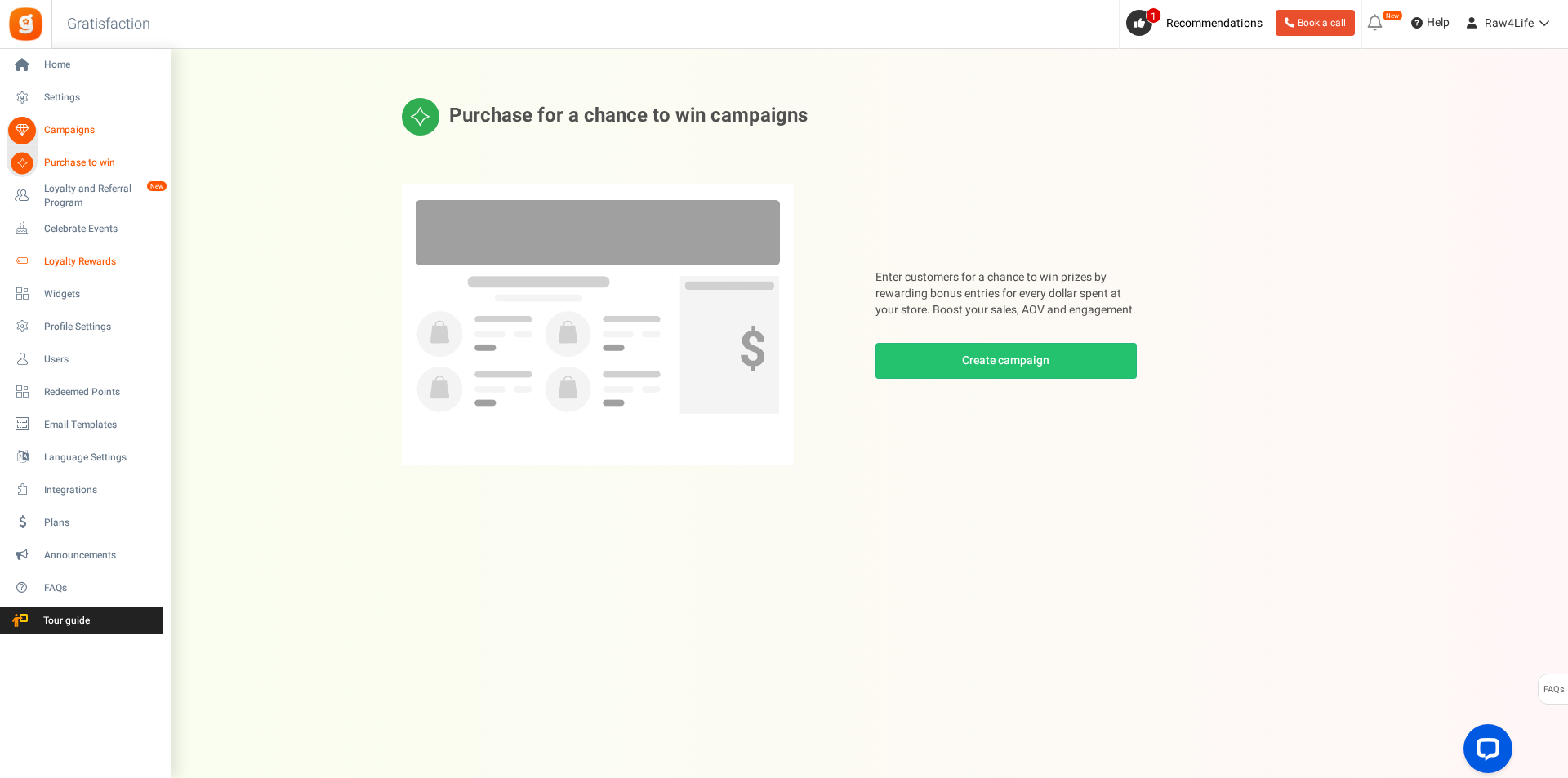
click at [60, 270] on link "Loyalty Rewards" at bounding box center [85, 261] width 157 height 28
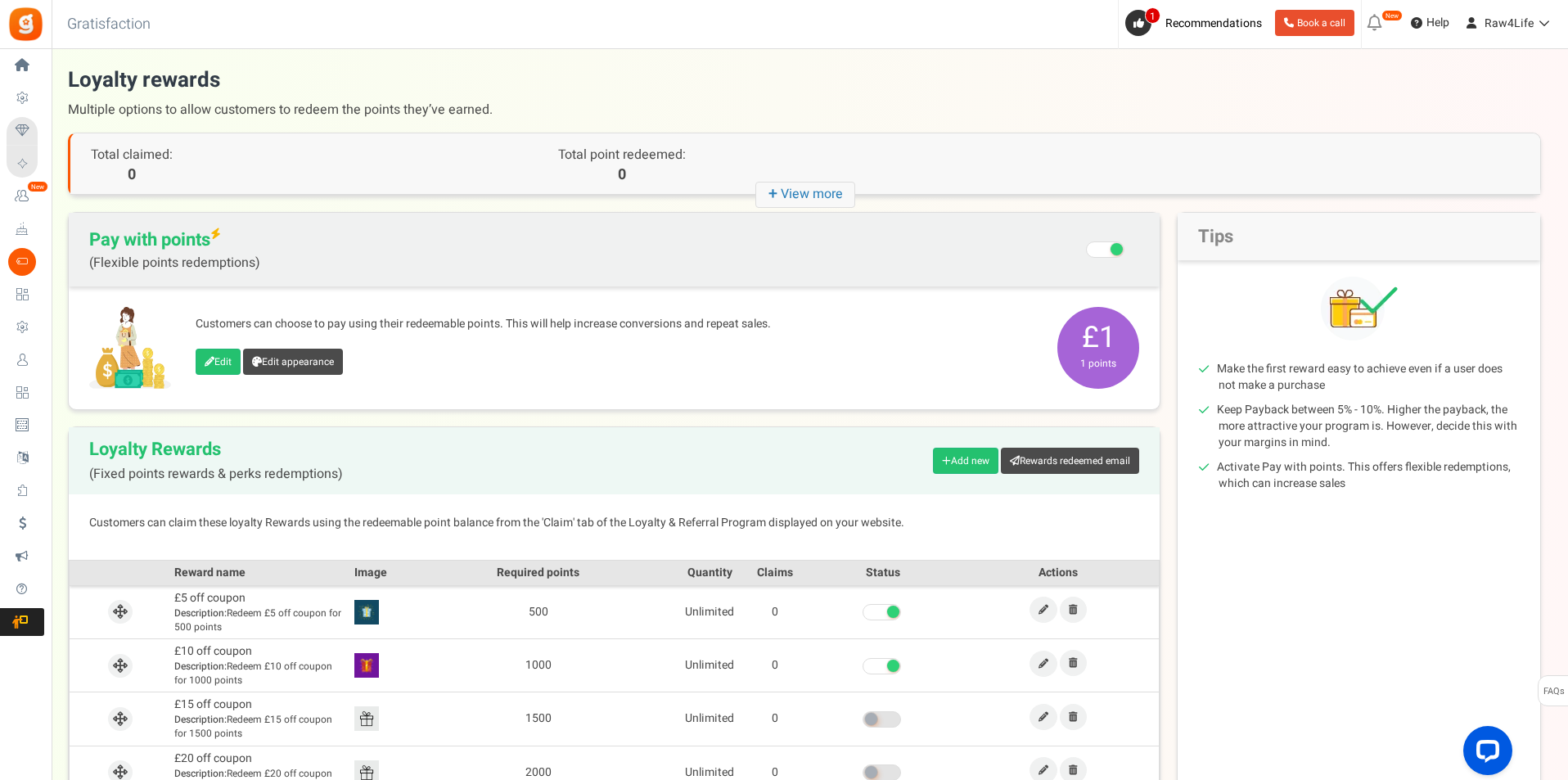
click at [786, 199] on icon "+ View more" at bounding box center [805, 195] width 100 height 27
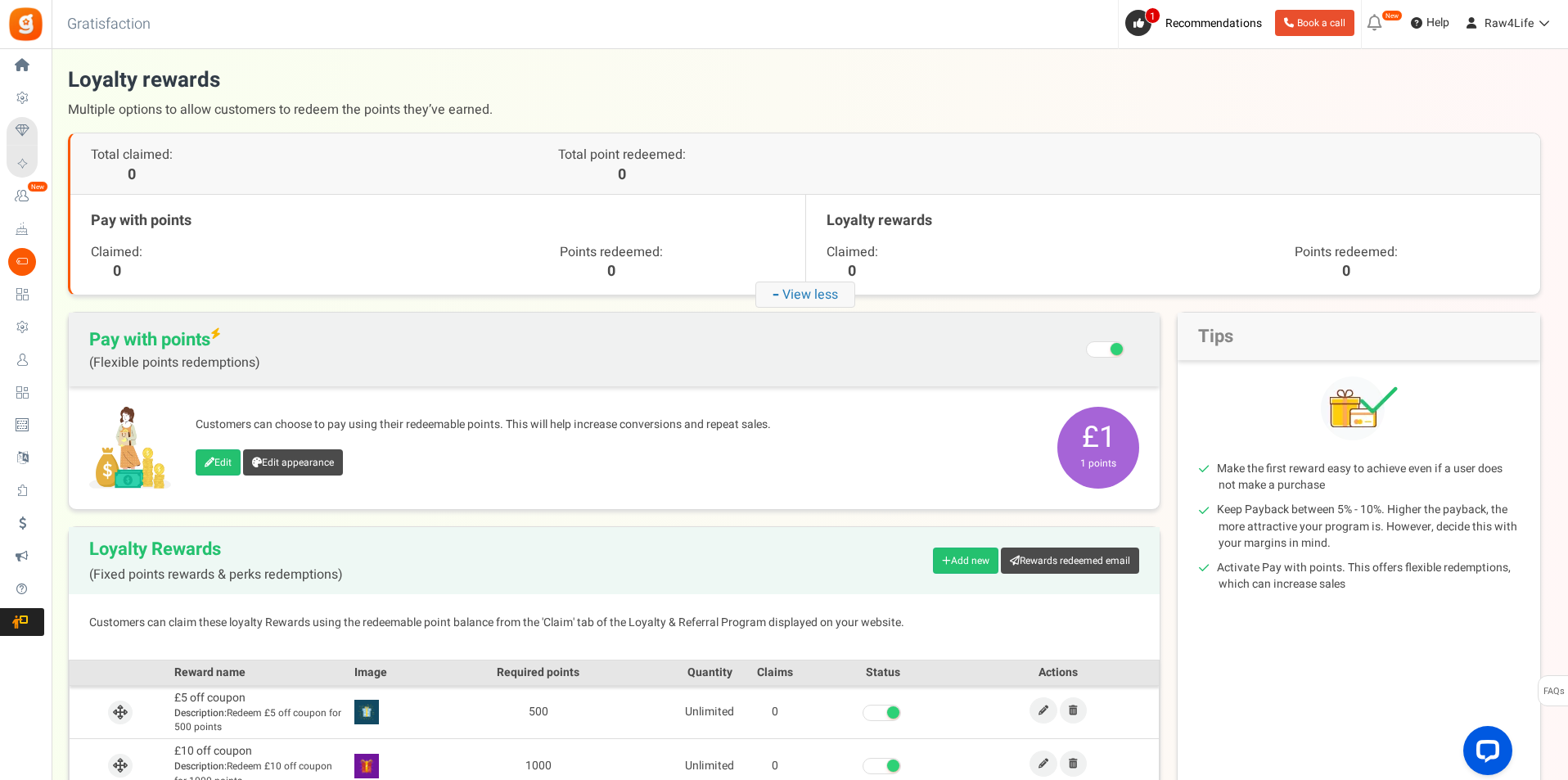
click at [25, 67] on icon at bounding box center [22, 65] width 28 height 28
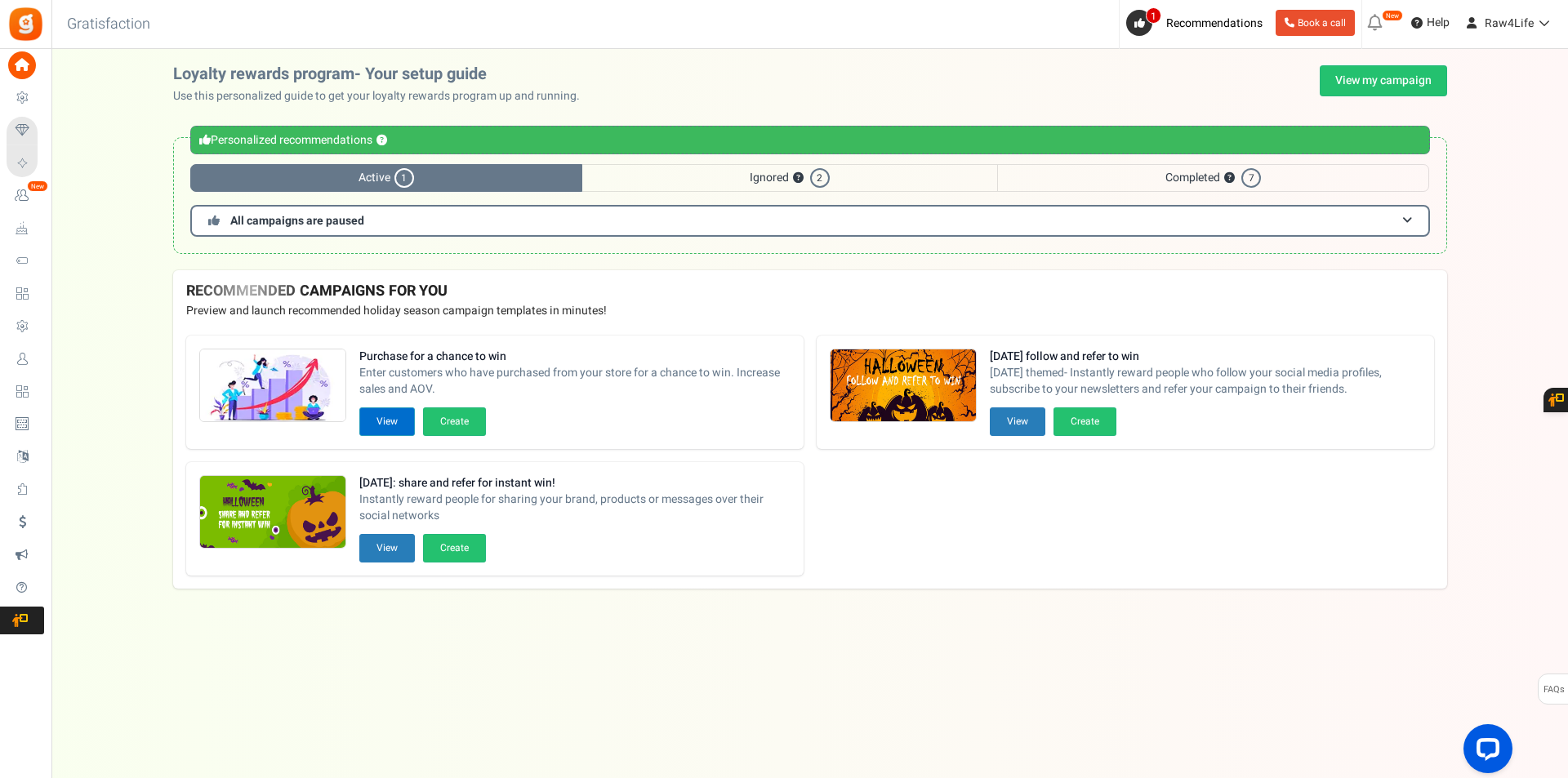
click at [374, 427] on button "View" at bounding box center [387, 421] width 55 height 29
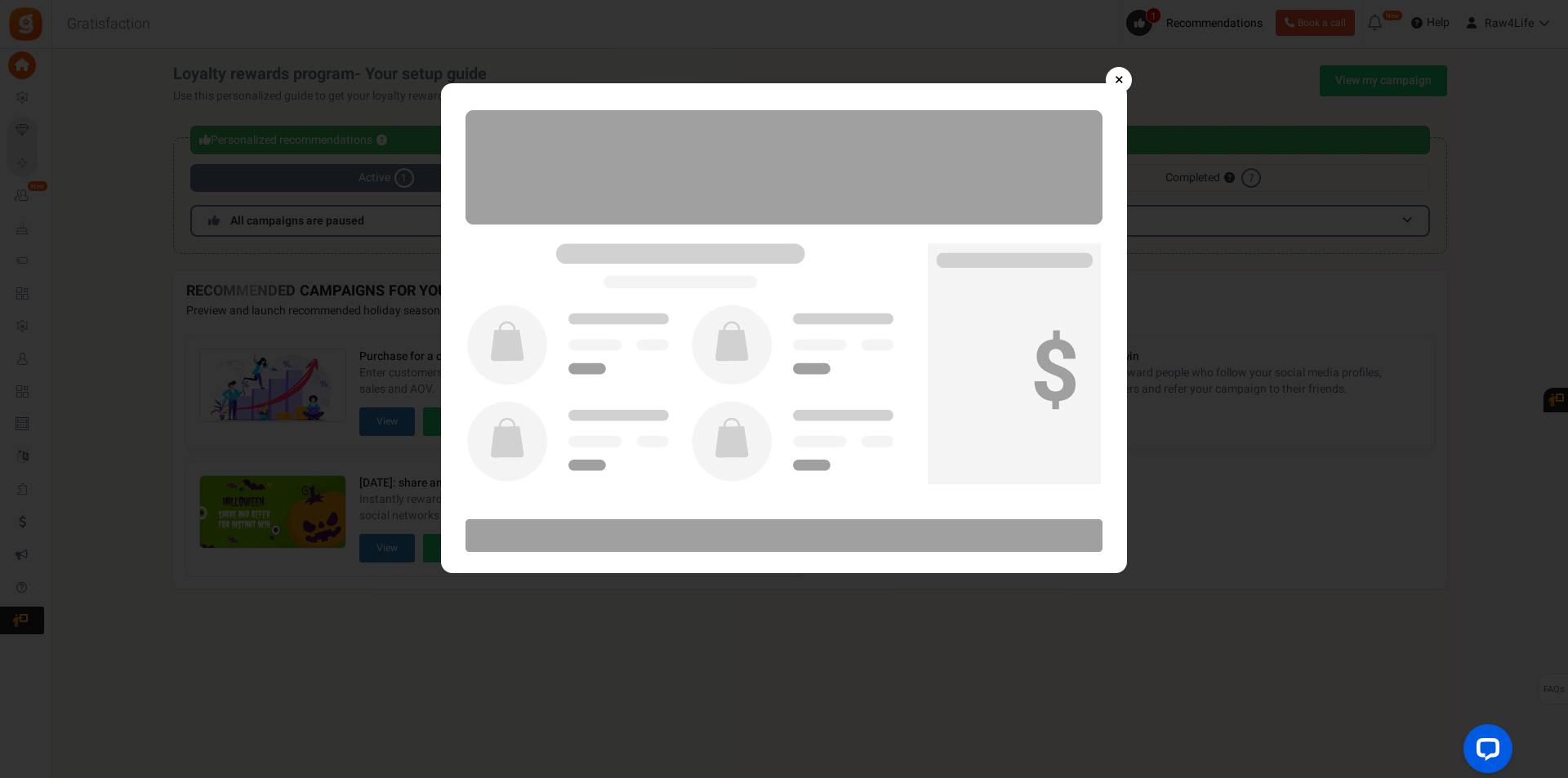
click at [1101, 231] on img at bounding box center [784, 329] width 686 height 490
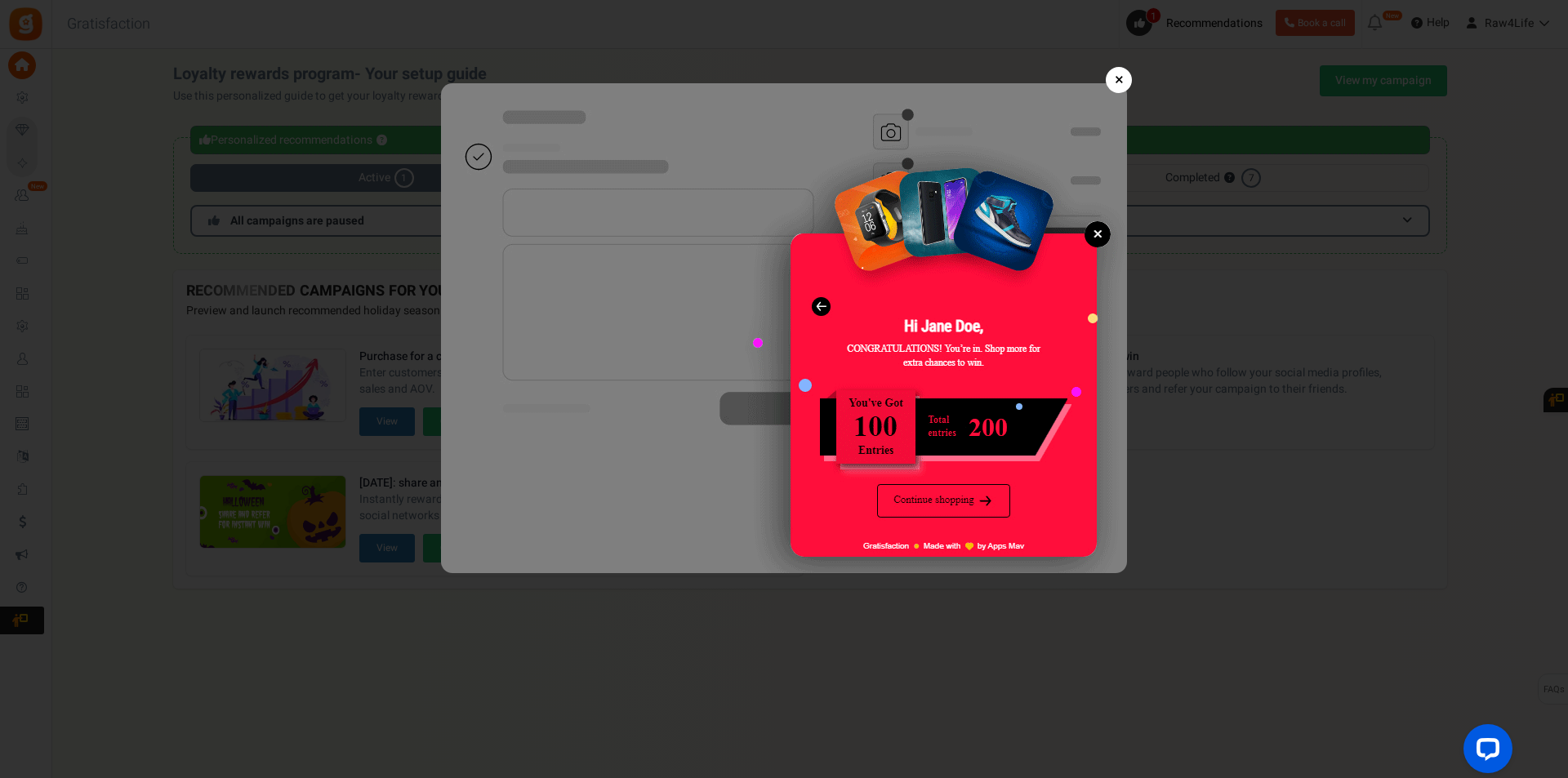
click at [1121, 77] on link "×" at bounding box center [1118, 80] width 27 height 27
